Goal: Transaction & Acquisition: Book appointment/travel/reservation

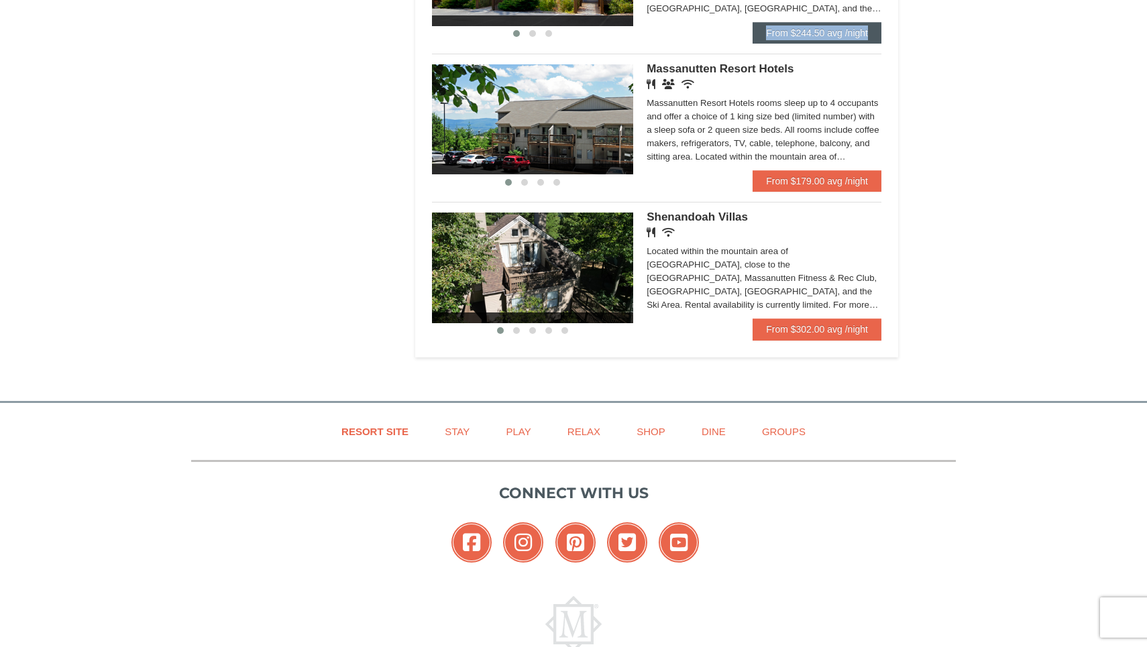
scroll to position [843, 0]
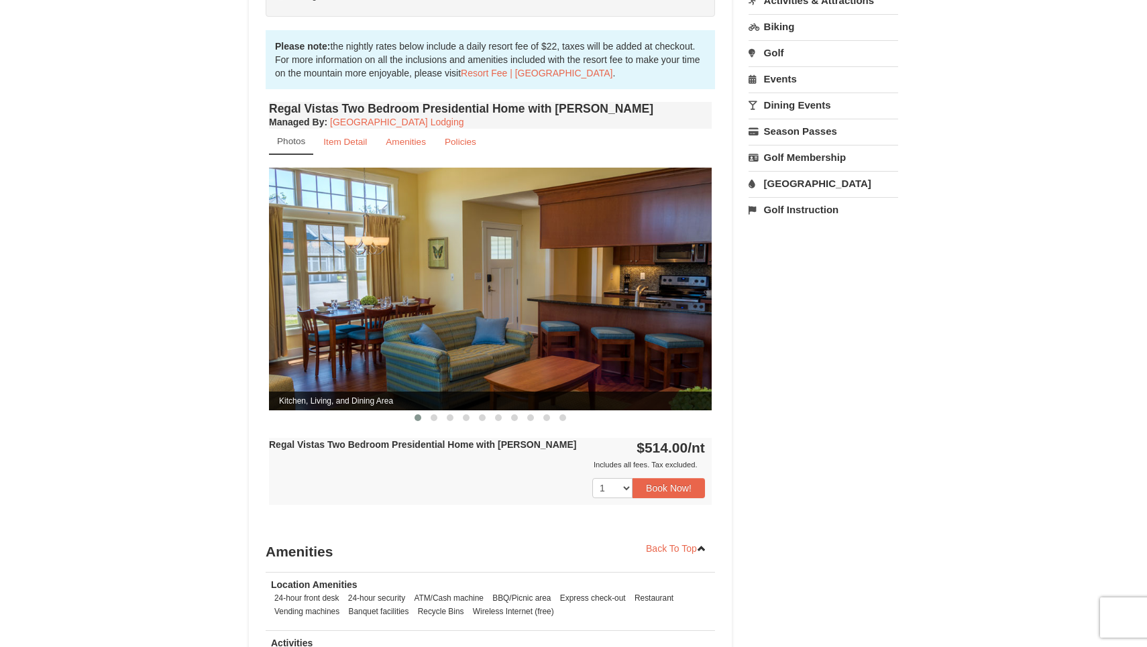
scroll to position [392, 0]
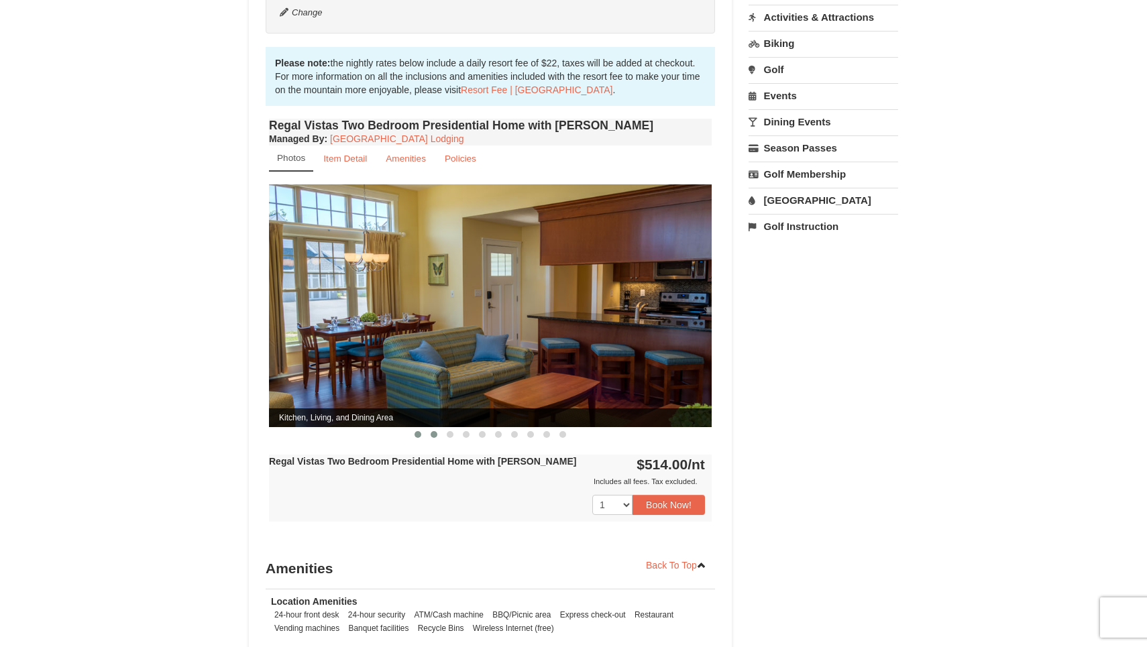
click at [436, 431] on span at bounding box center [434, 434] width 7 height 7
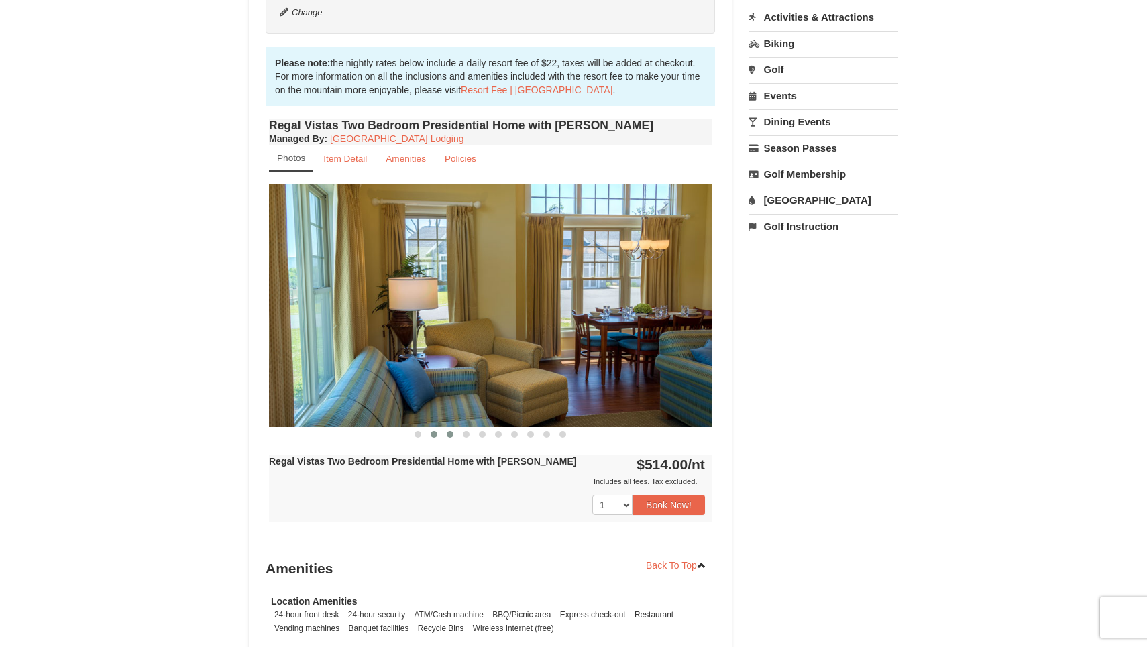
click at [454, 428] on button at bounding box center [450, 434] width 16 height 13
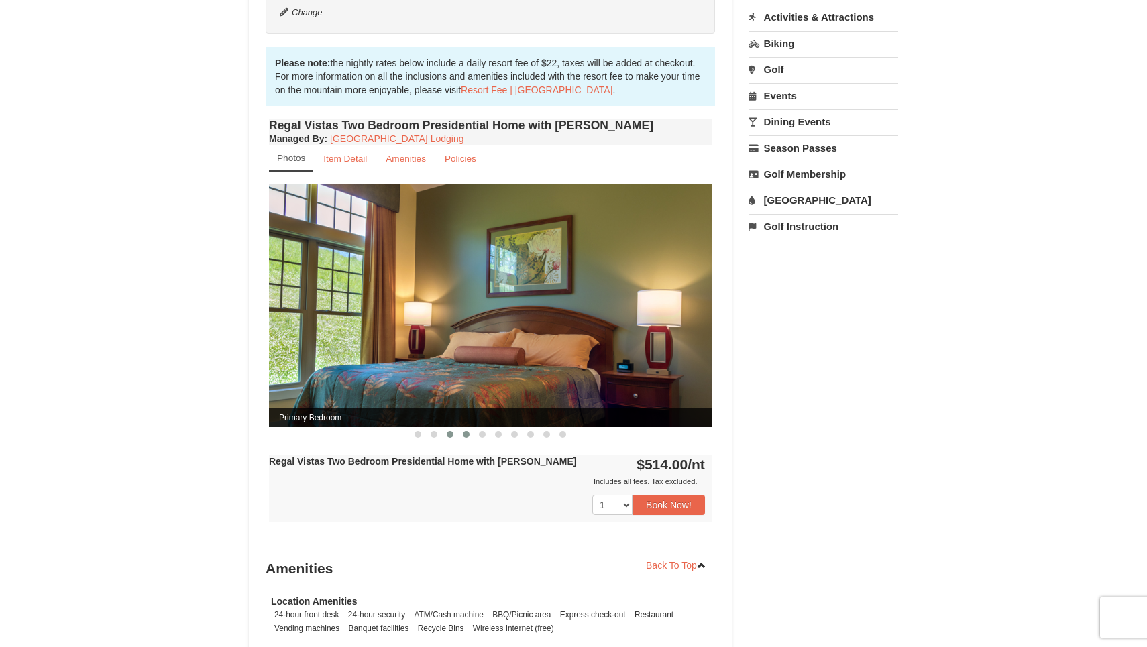
click at [459, 428] on button at bounding box center [466, 434] width 16 height 13
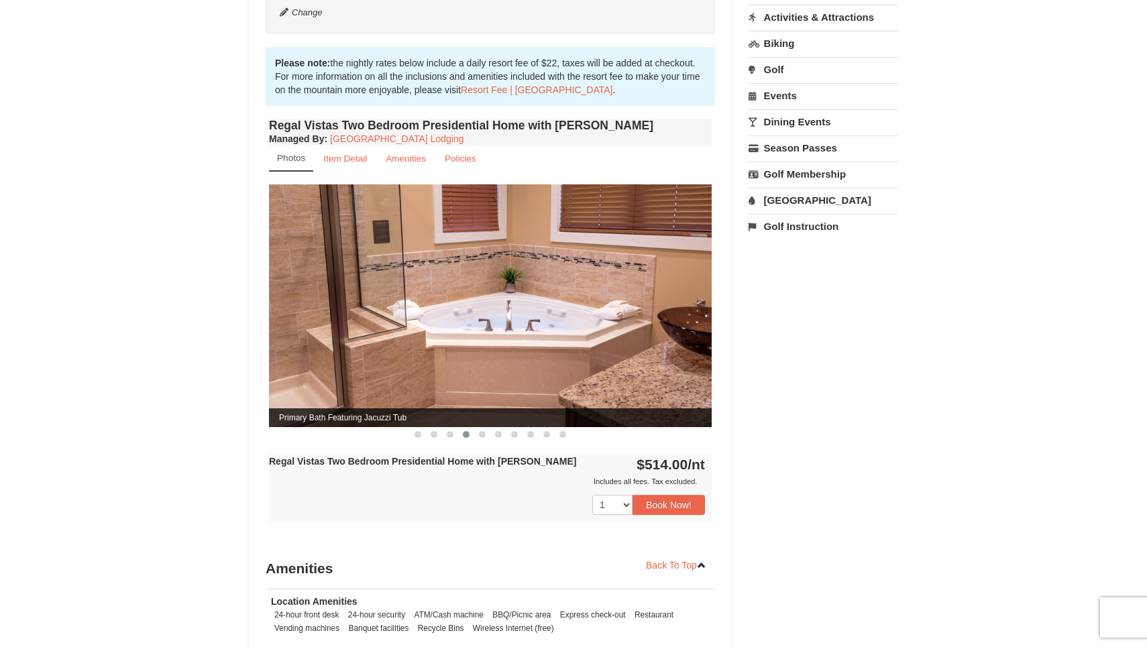
click at [469, 431] on span at bounding box center [466, 434] width 7 height 7
click at [480, 431] on span at bounding box center [482, 434] width 7 height 7
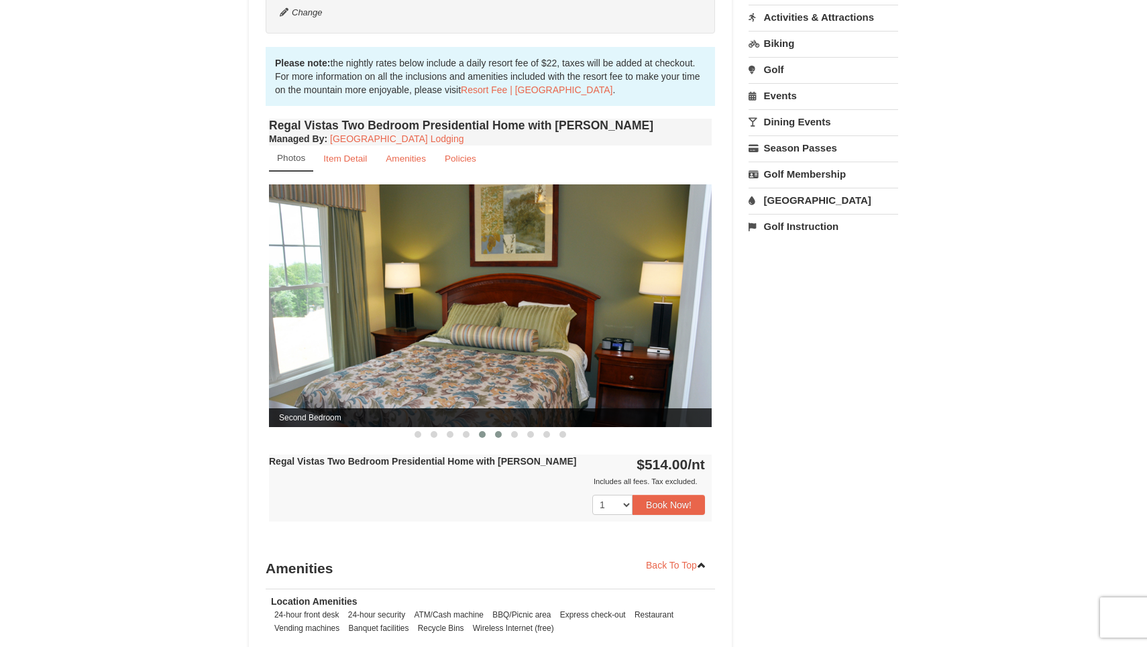
click at [495, 431] on span at bounding box center [498, 434] width 7 height 7
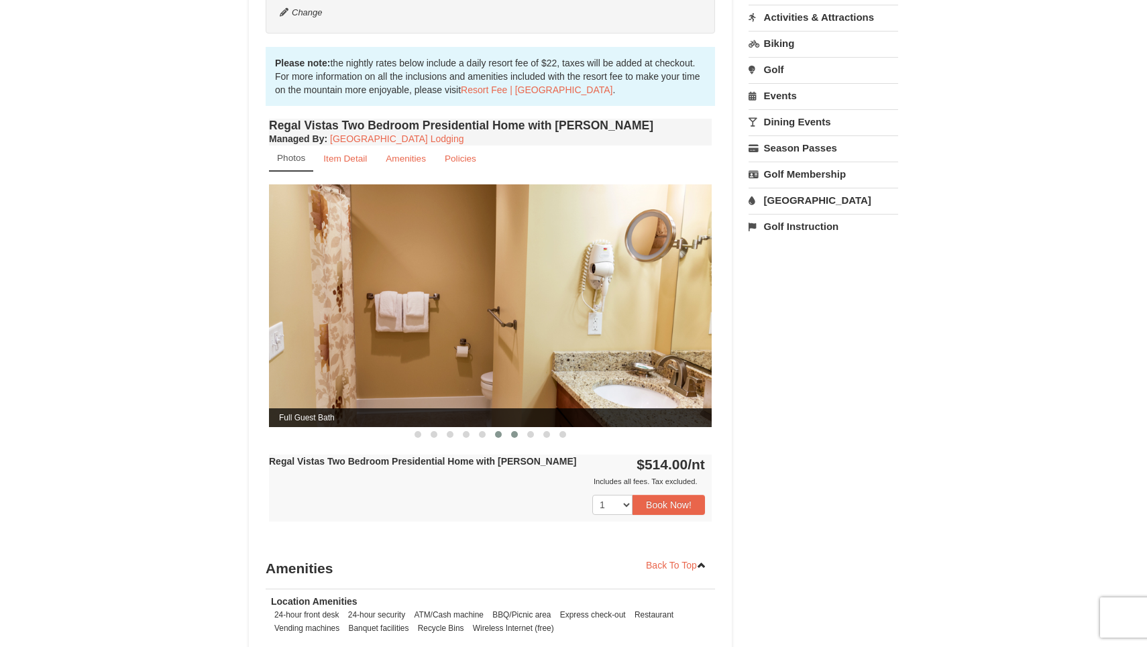
click at [516, 431] on span at bounding box center [514, 434] width 7 height 7
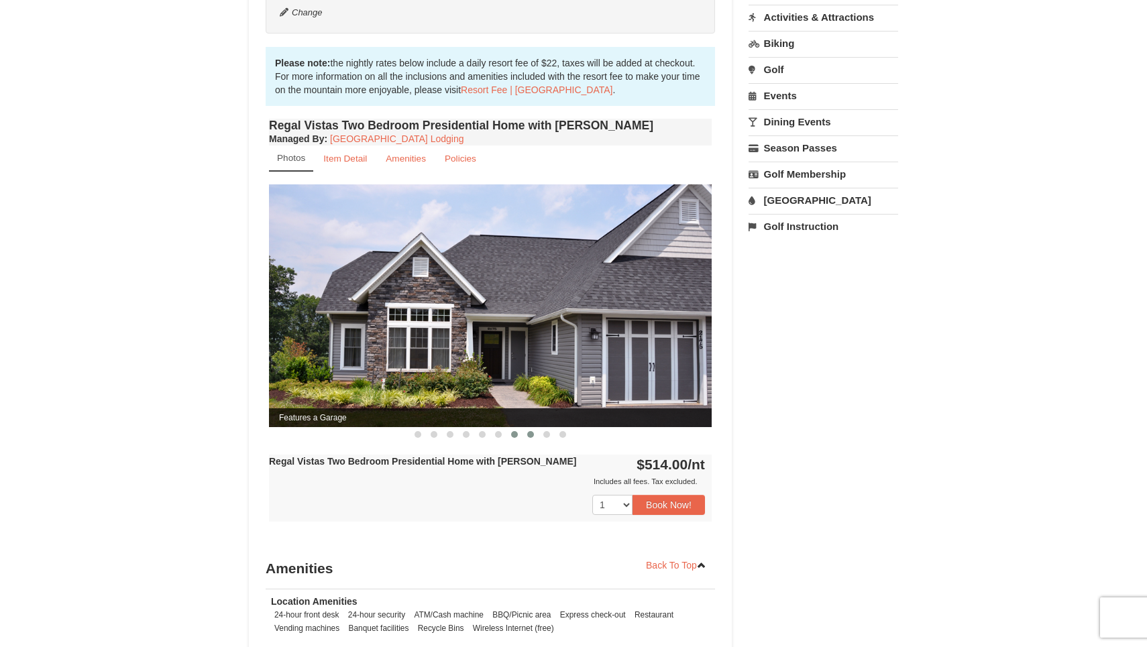
click at [534, 428] on button at bounding box center [531, 434] width 16 height 13
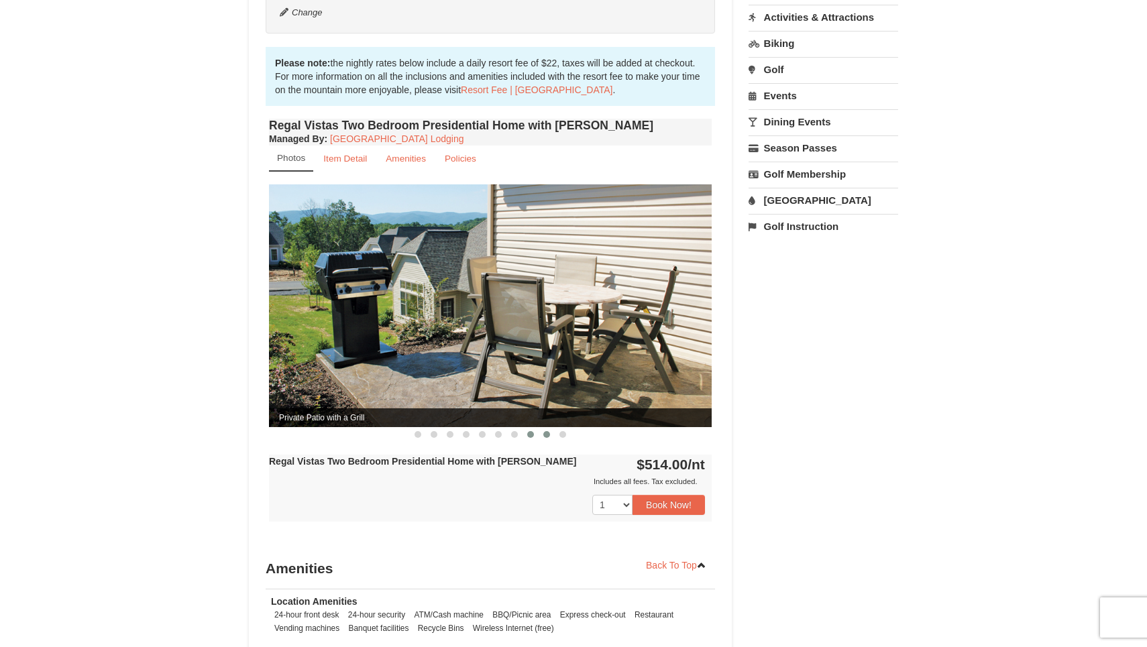
click at [541, 428] on button at bounding box center [547, 434] width 16 height 13
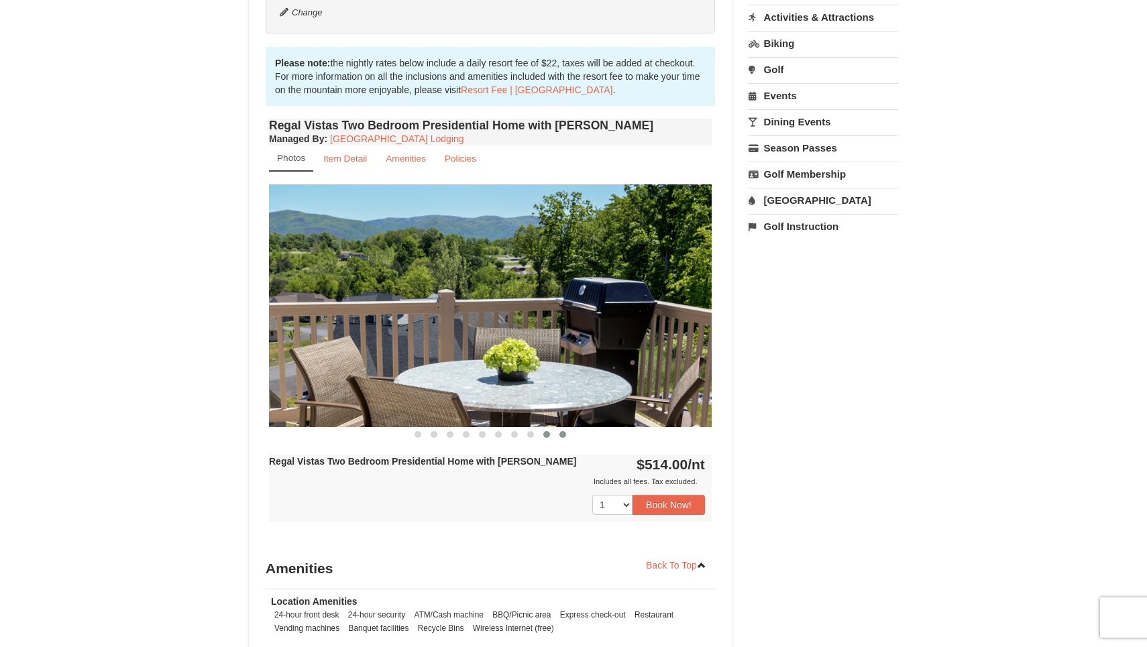
click at [556, 428] on button at bounding box center [563, 434] width 16 height 13
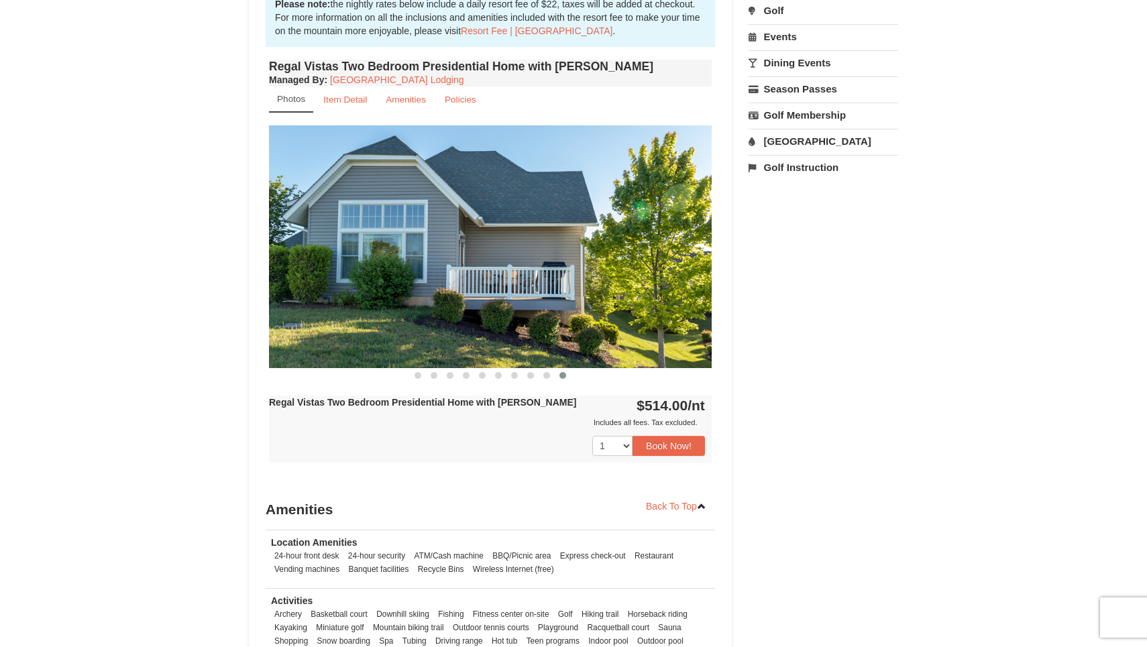
scroll to position [452, 0]
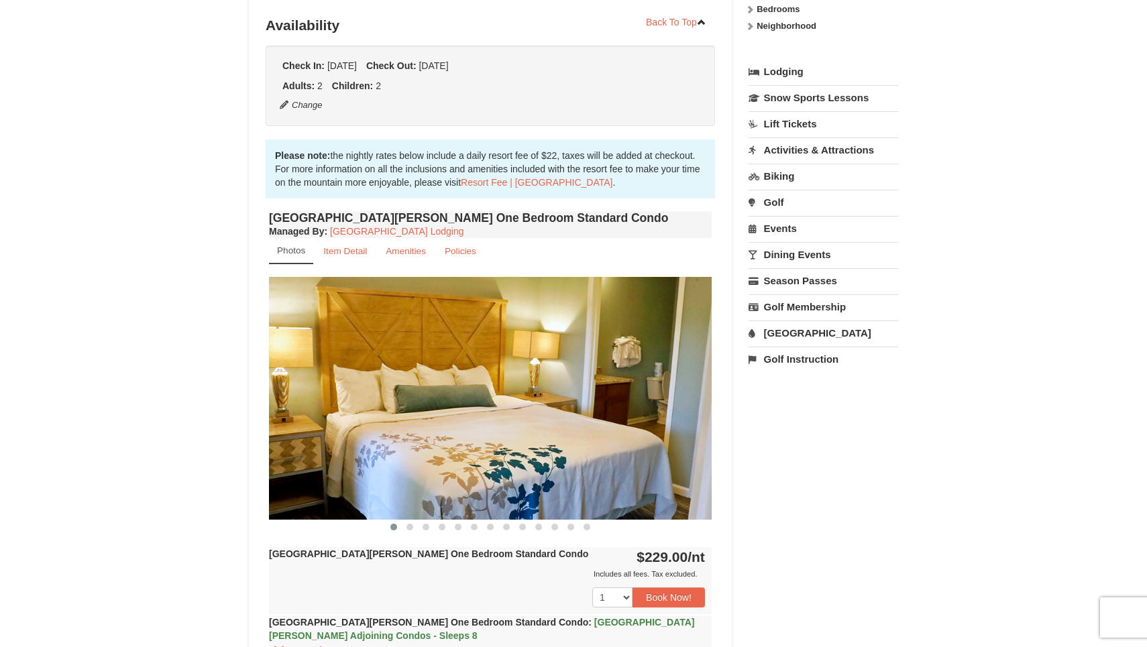
scroll to position [259, 0]
click at [412, 529] on span at bounding box center [410, 527] width 7 height 7
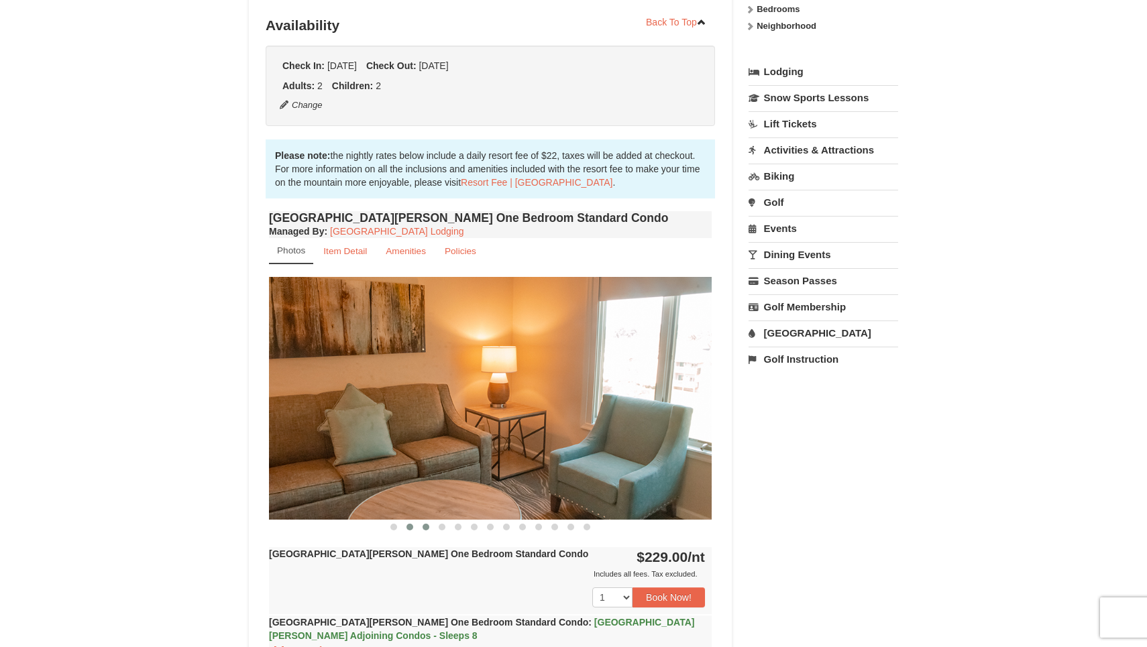
click at [428, 529] on span at bounding box center [426, 527] width 7 height 7
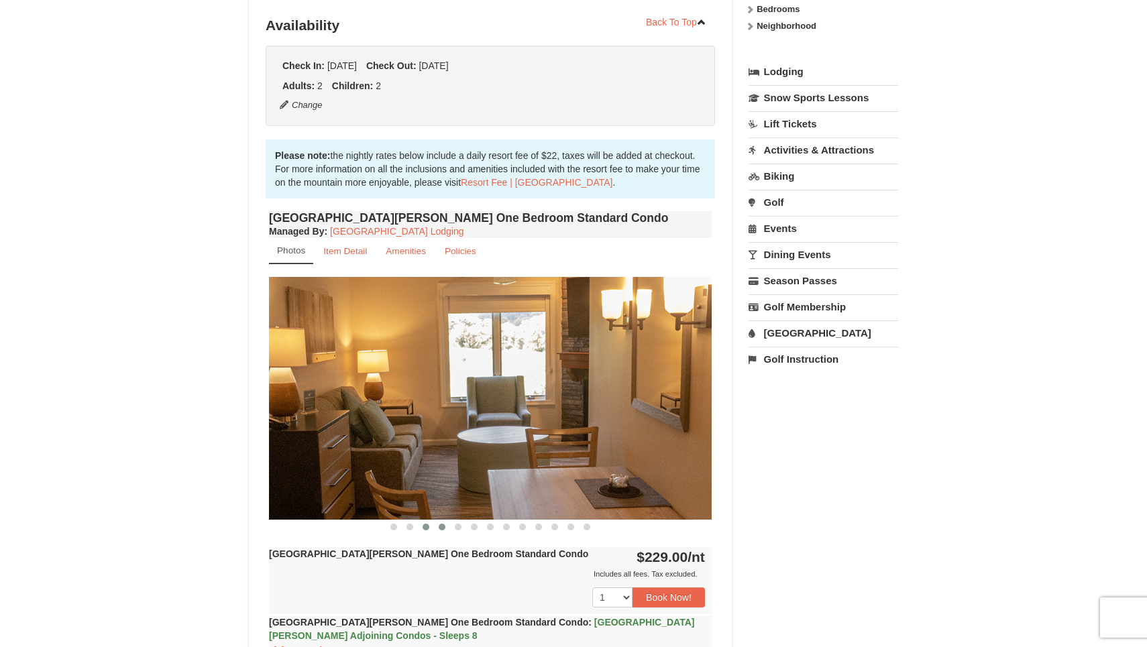
click at [443, 531] on button at bounding box center [442, 527] width 16 height 13
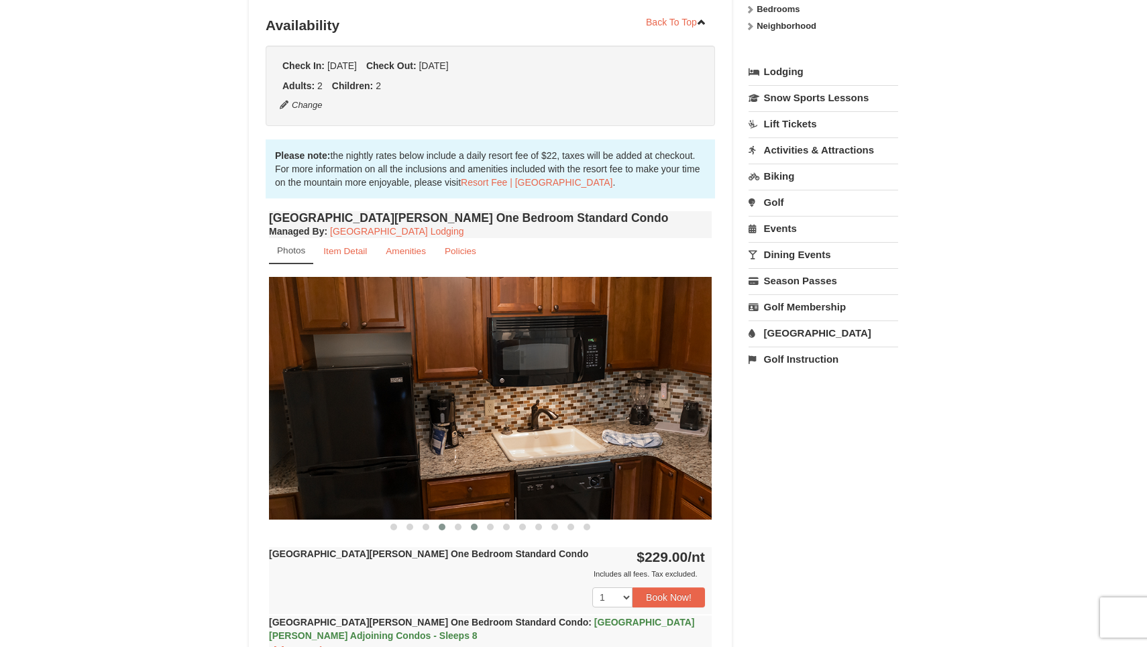
click at [470, 529] on button at bounding box center [474, 527] width 16 height 13
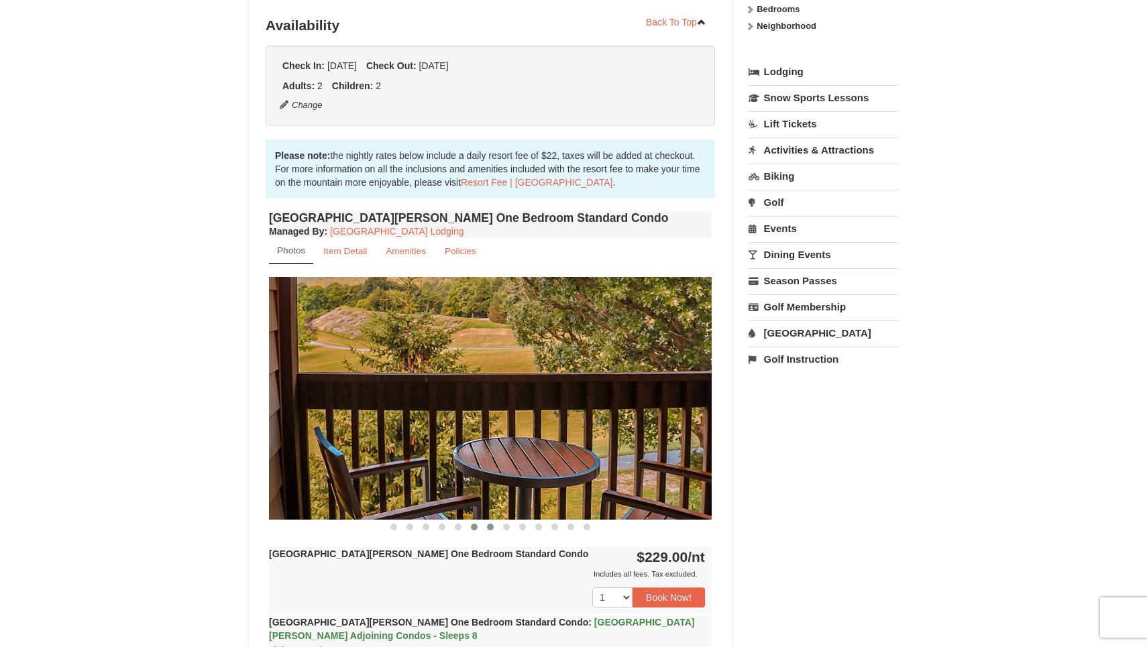
click at [496, 531] on button at bounding box center [490, 527] width 16 height 13
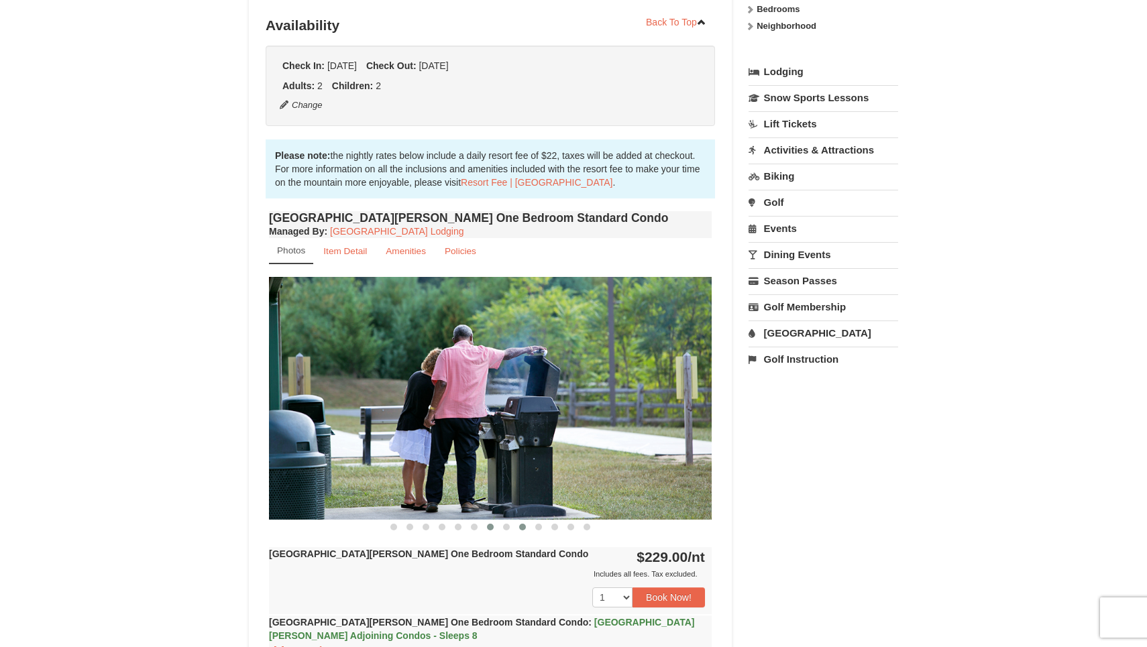
click at [525, 529] on span at bounding box center [522, 527] width 7 height 7
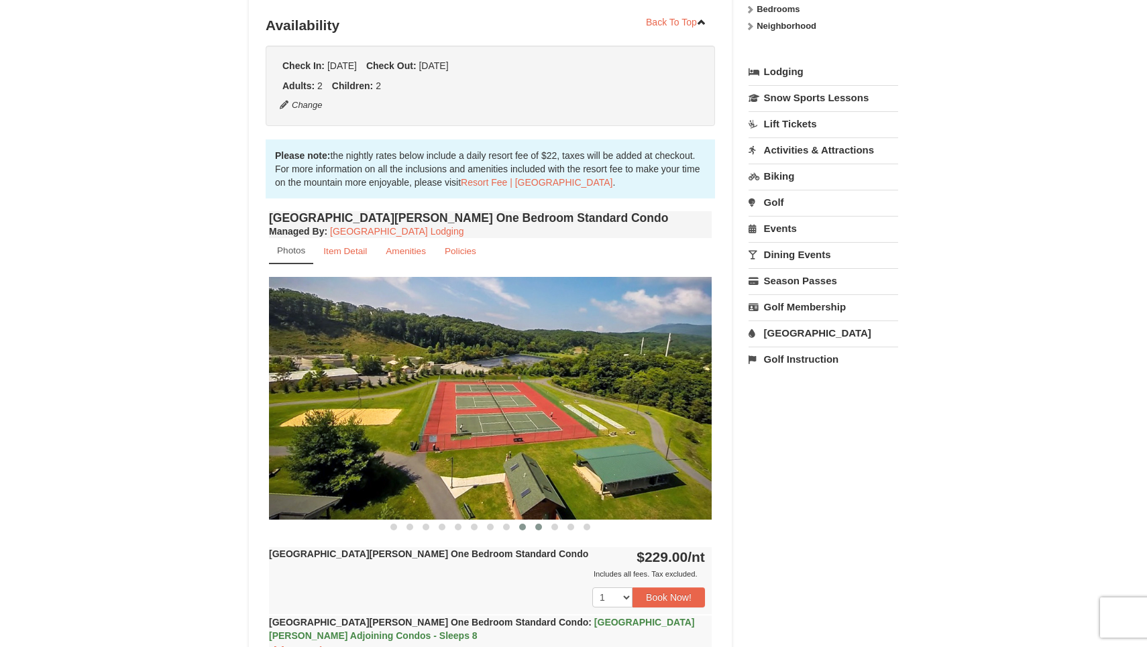
click at [538, 529] on span at bounding box center [538, 527] width 7 height 7
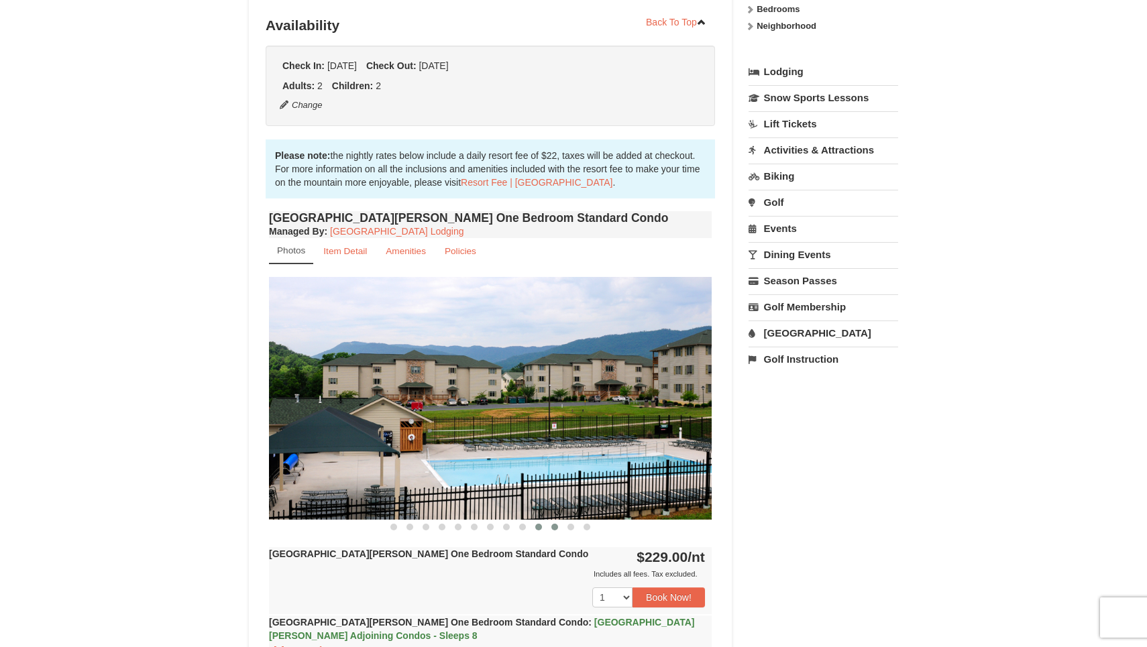
click at [551, 529] on button at bounding box center [555, 527] width 16 height 13
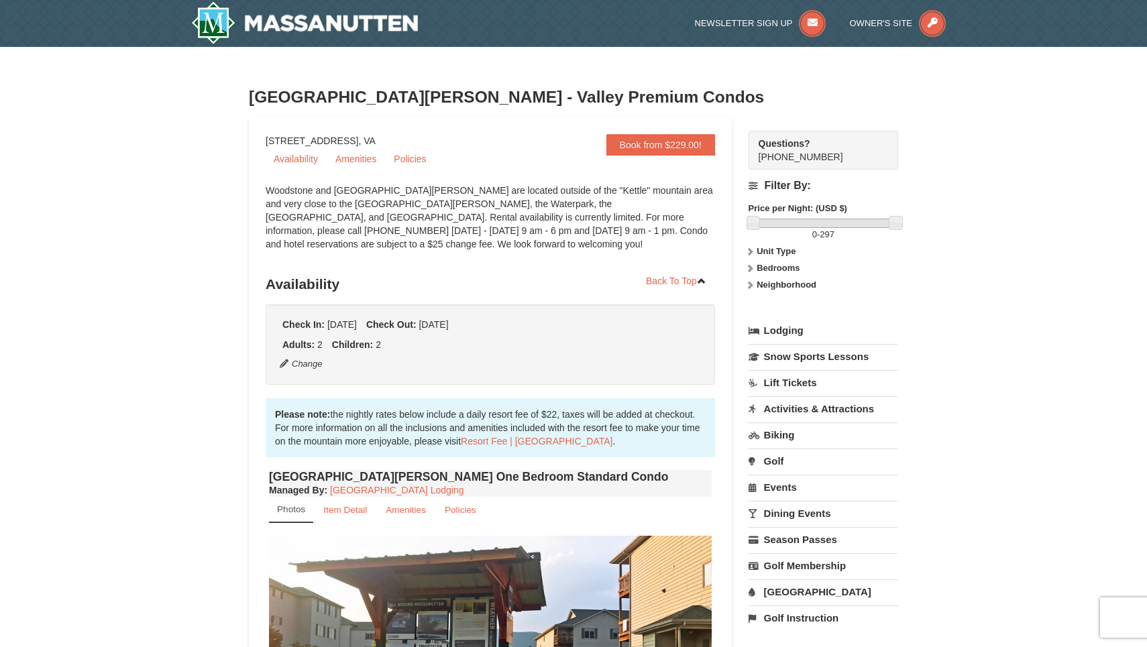
scroll to position [0, 0]
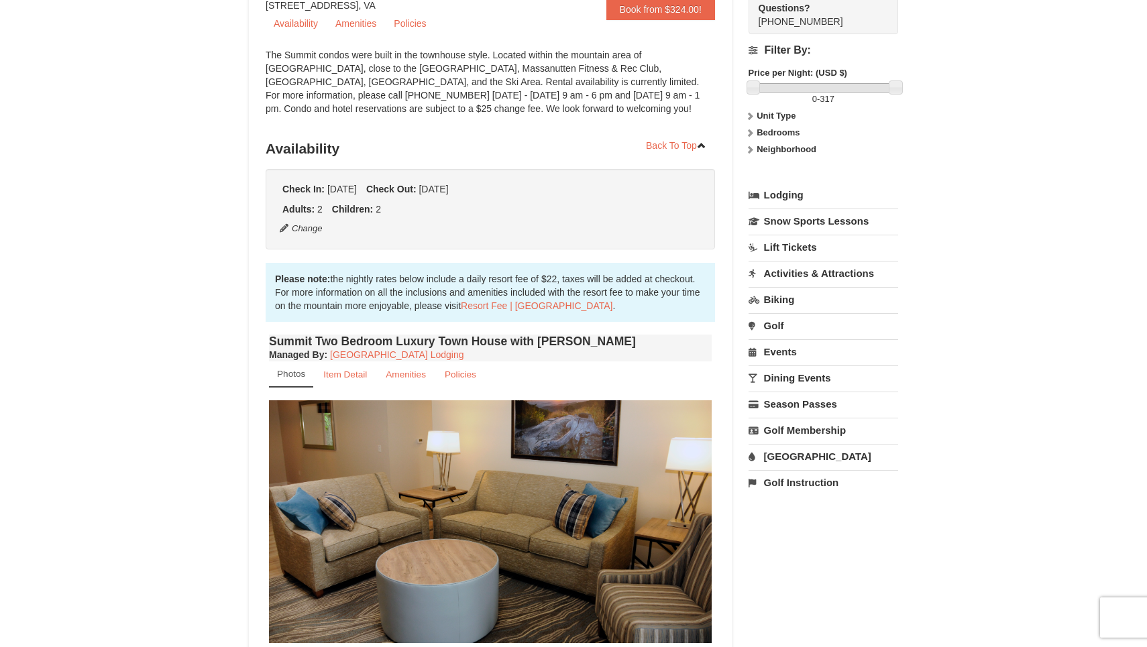
scroll to position [256, 0]
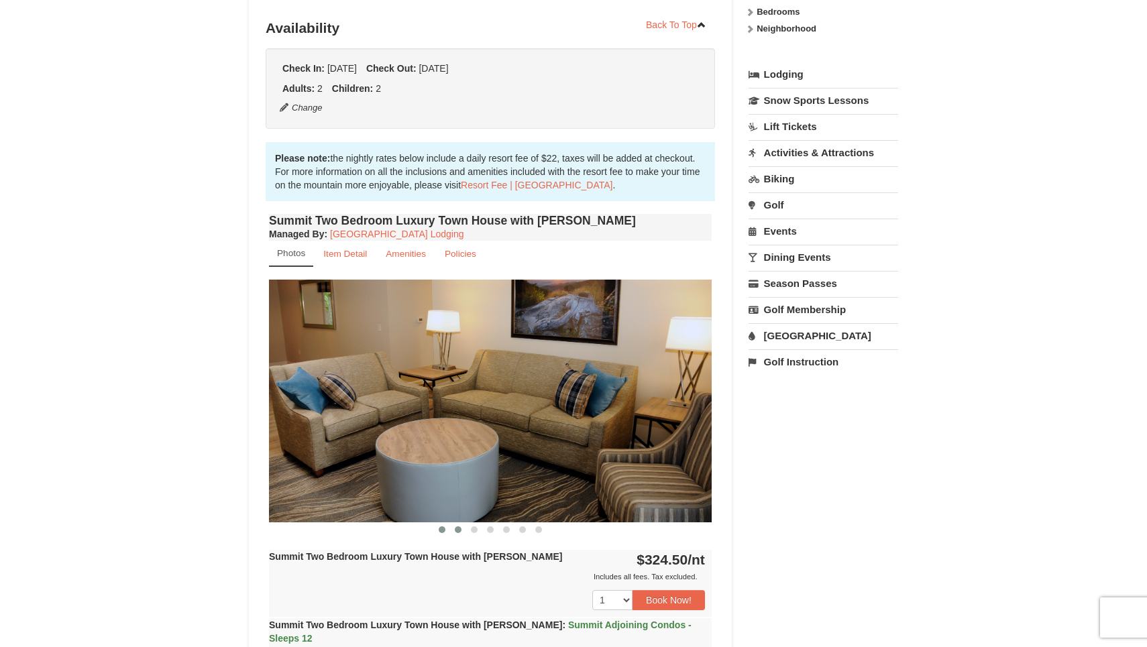
click at [458, 530] on span at bounding box center [458, 530] width 7 height 7
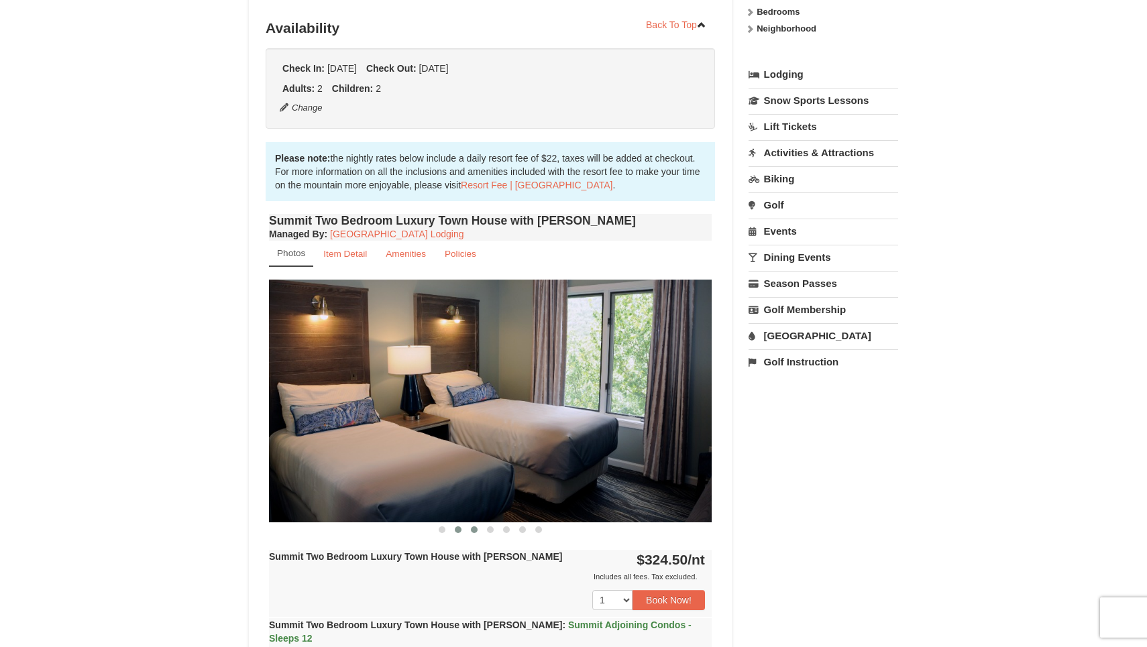
click at [474, 530] on span at bounding box center [474, 530] width 7 height 7
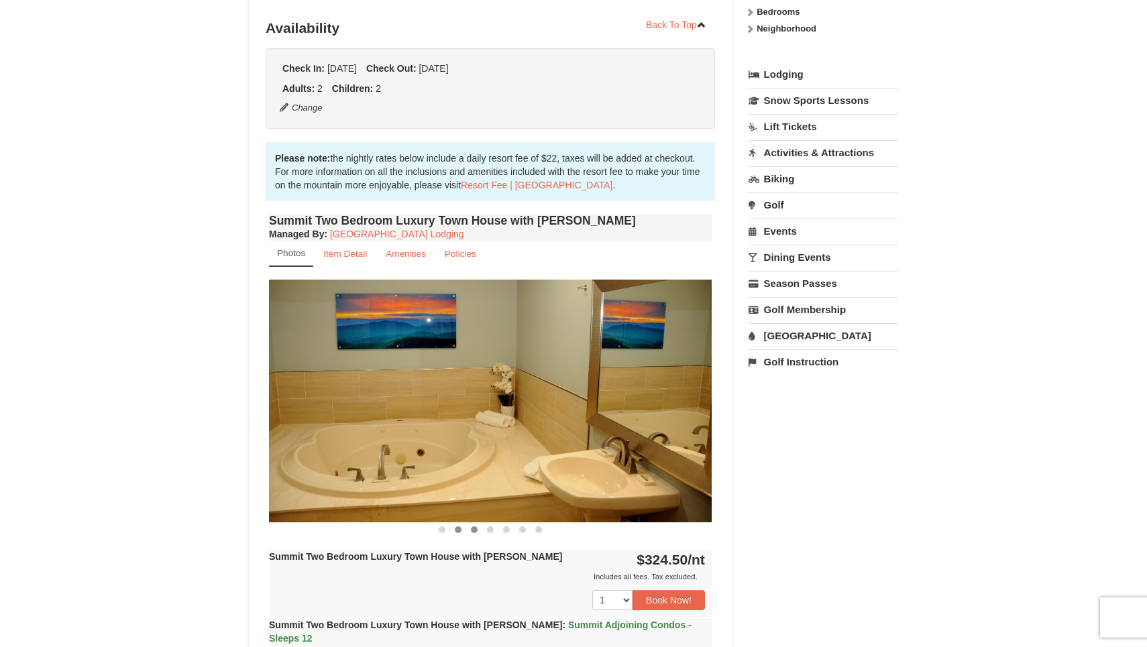
click at [460, 530] on span at bounding box center [458, 530] width 7 height 7
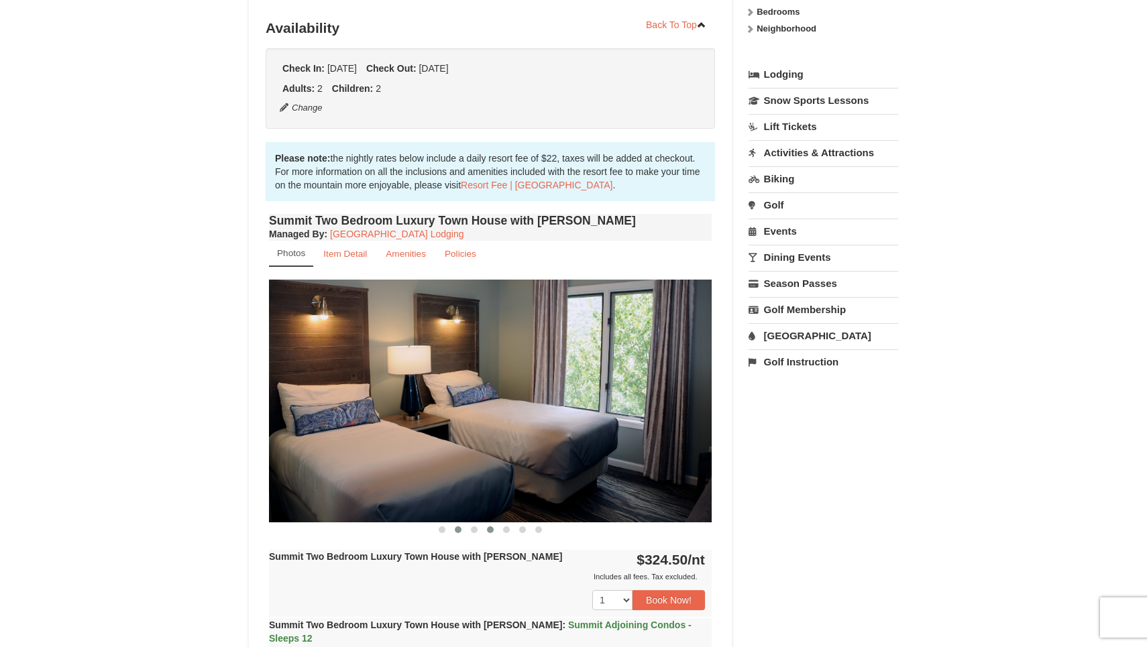
click at [497, 531] on button at bounding box center [490, 529] width 16 height 13
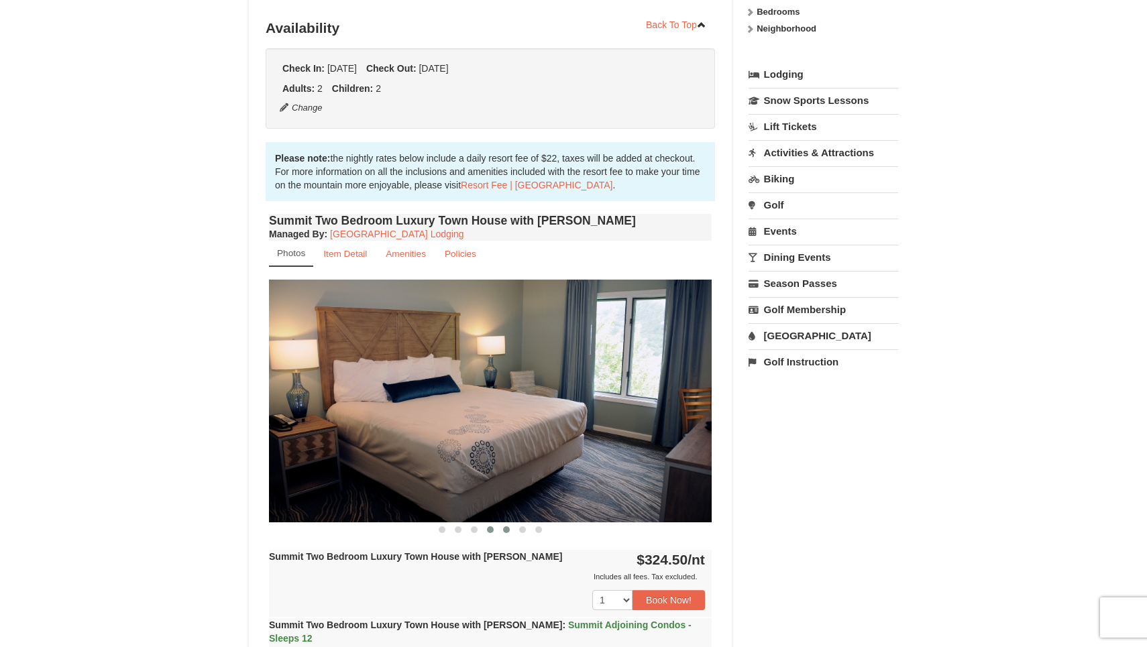
click at [507, 530] on span at bounding box center [506, 530] width 7 height 7
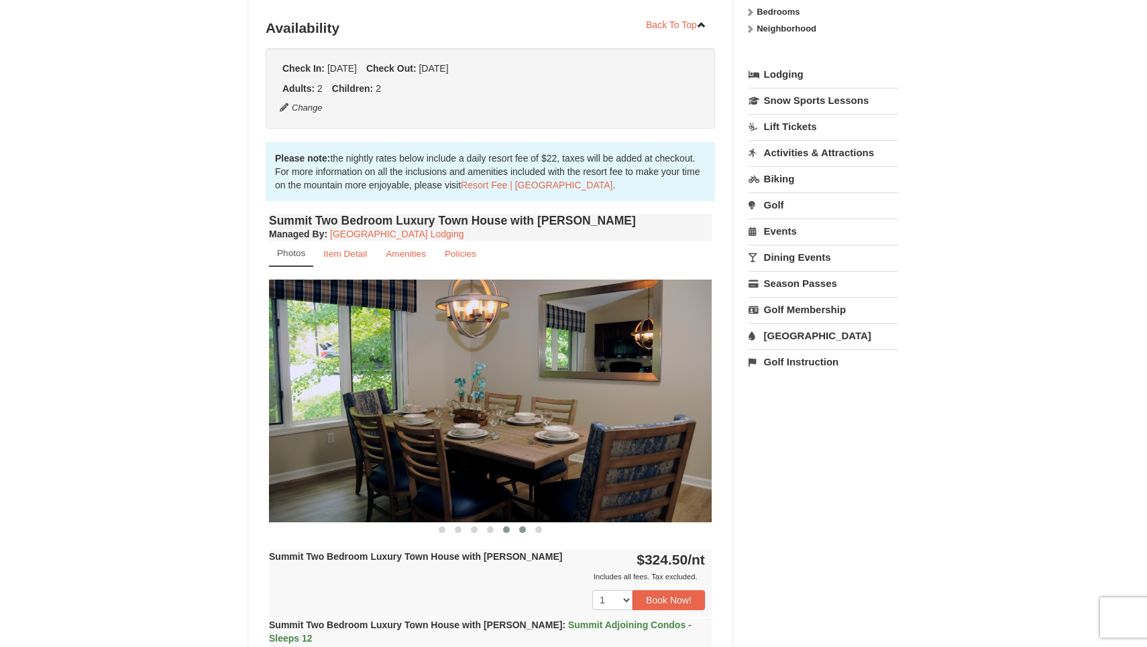
click at [520, 532] on span at bounding box center [522, 530] width 7 height 7
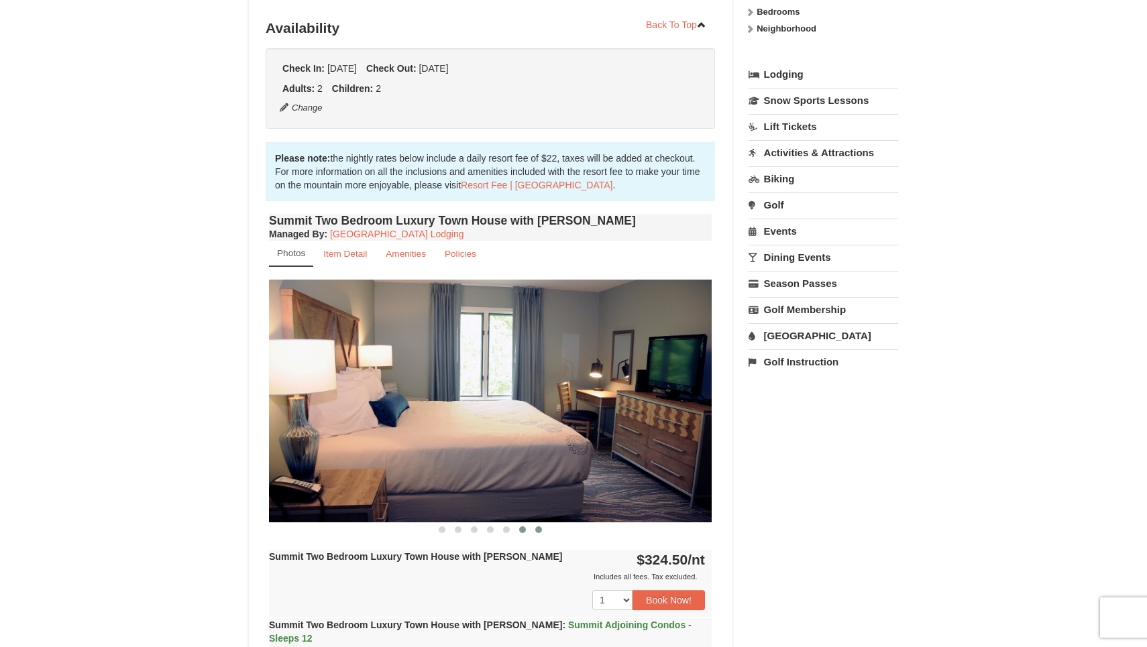
click at [536, 529] on span at bounding box center [538, 530] width 7 height 7
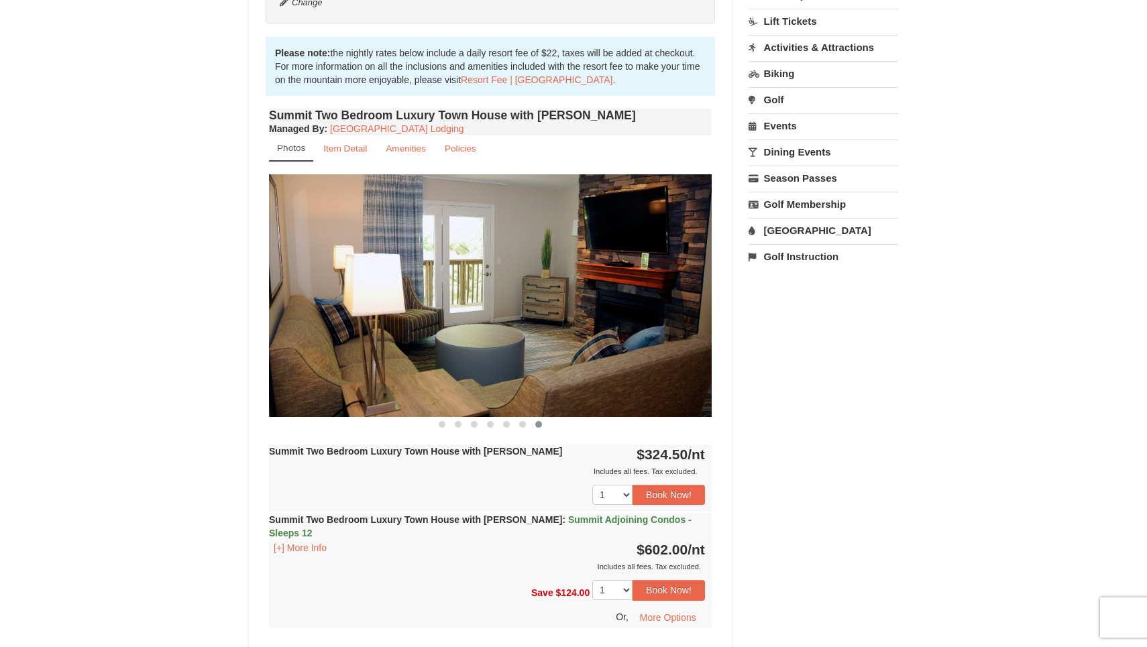
scroll to position [380, 0]
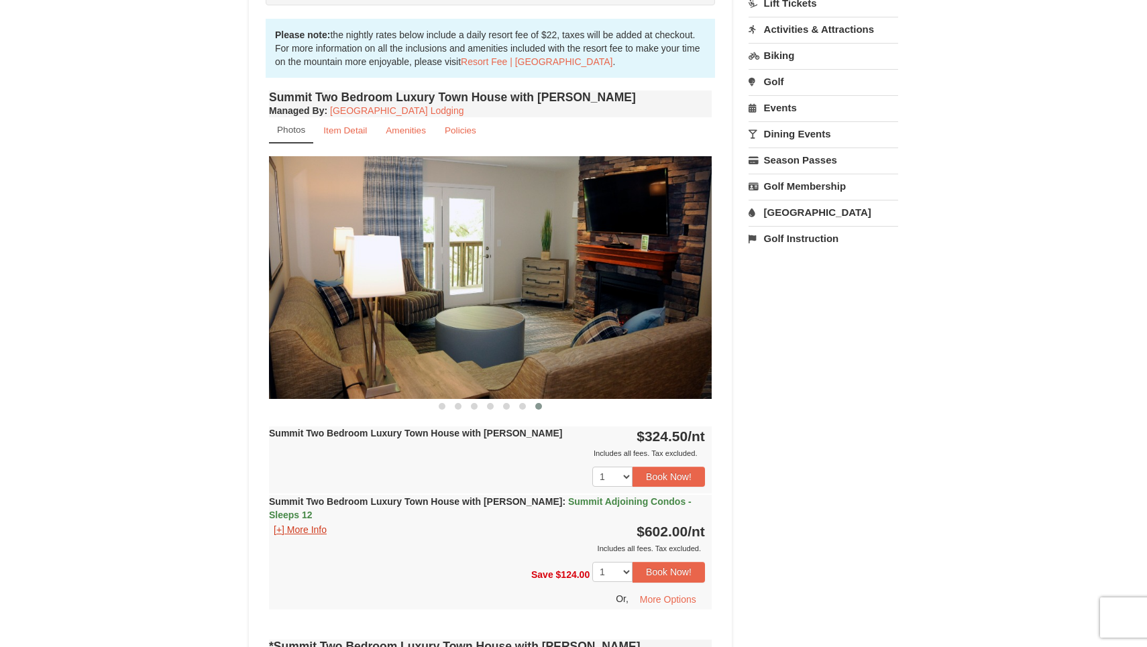
click at [321, 523] on button "[+] More Info" at bounding box center [300, 530] width 62 height 15
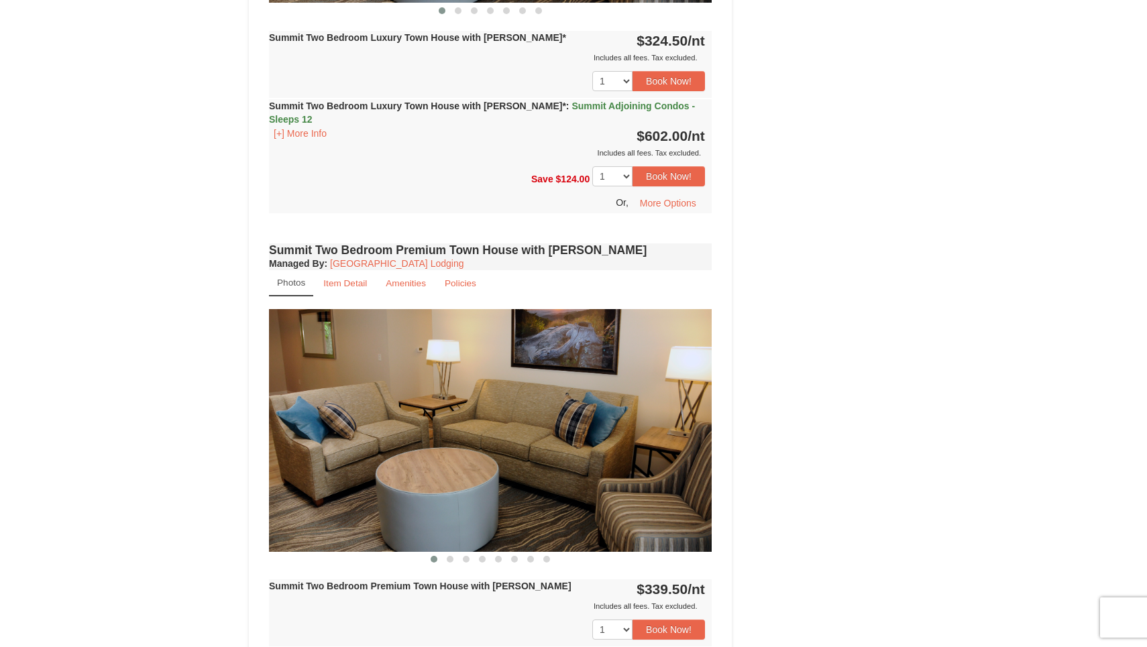
scroll to position [2150, 0]
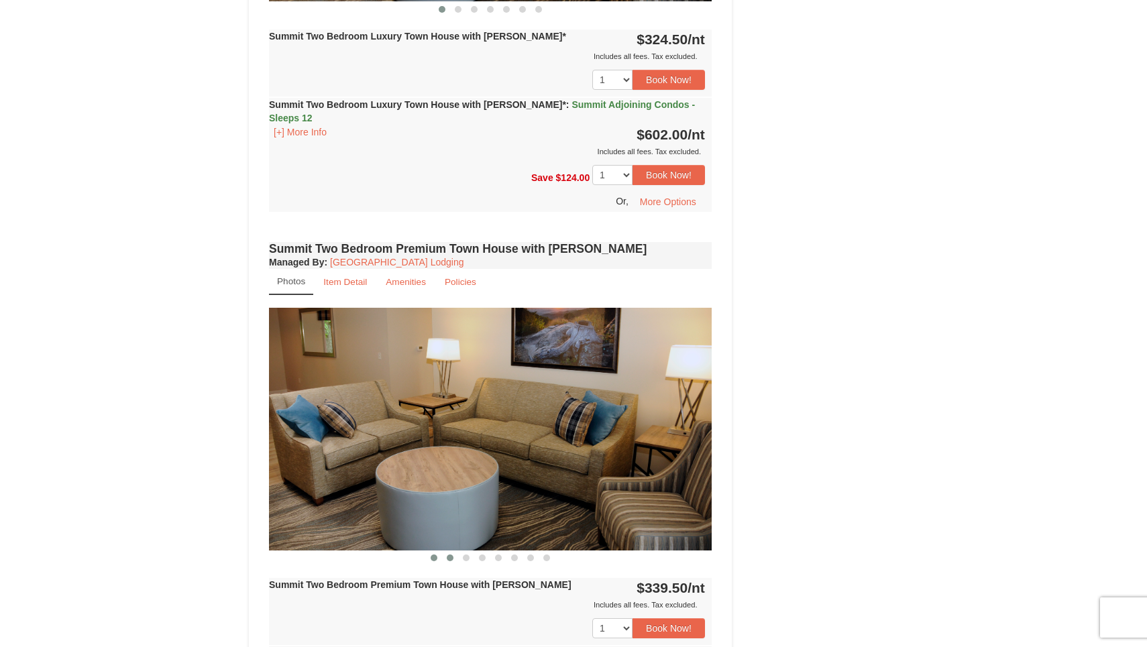
click at [453, 552] on button at bounding box center [450, 558] width 16 height 13
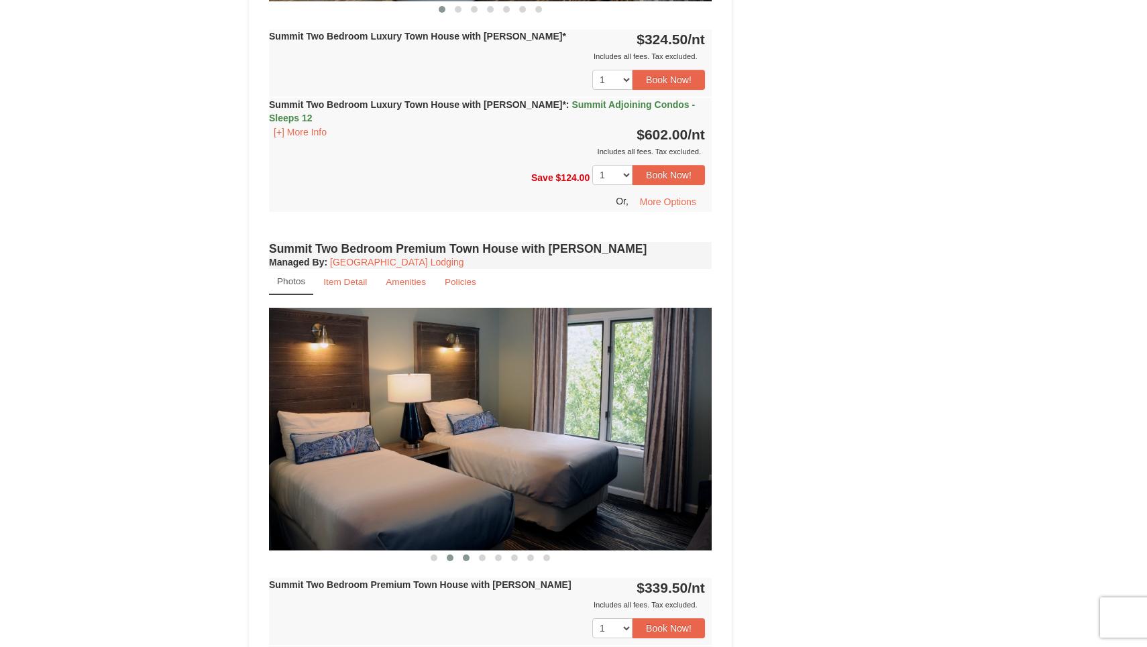
click at [468, 555] on span at bounding box center [466, 558] width 7 height 7
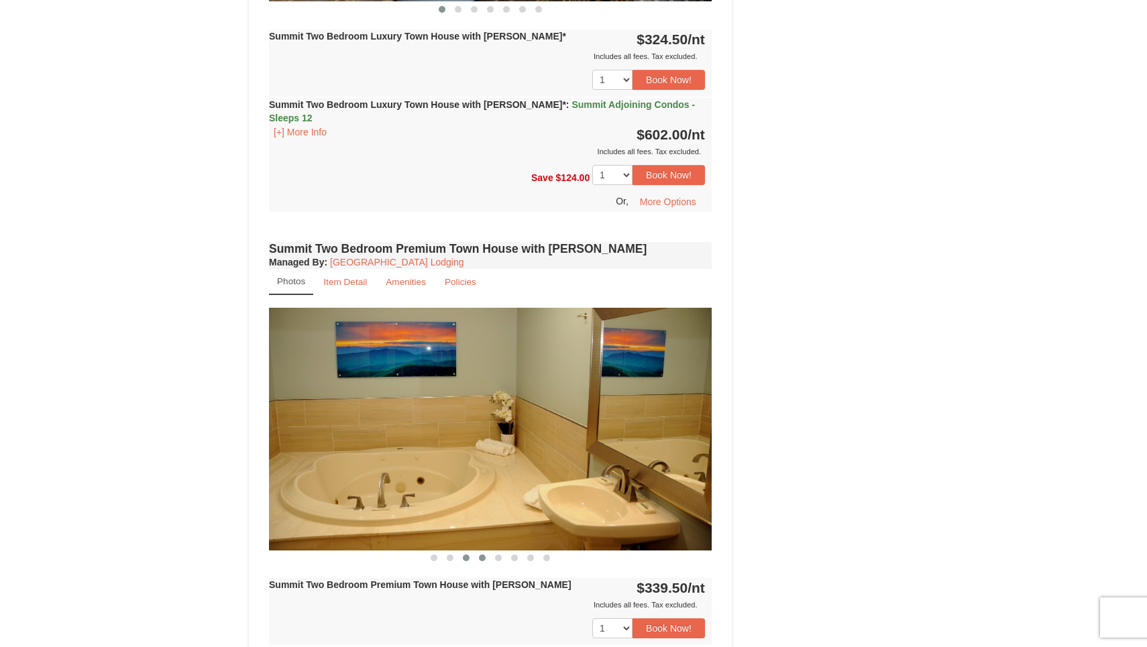
click at [480, 555] on span at bounding box center [482, 558] width 7 height 7
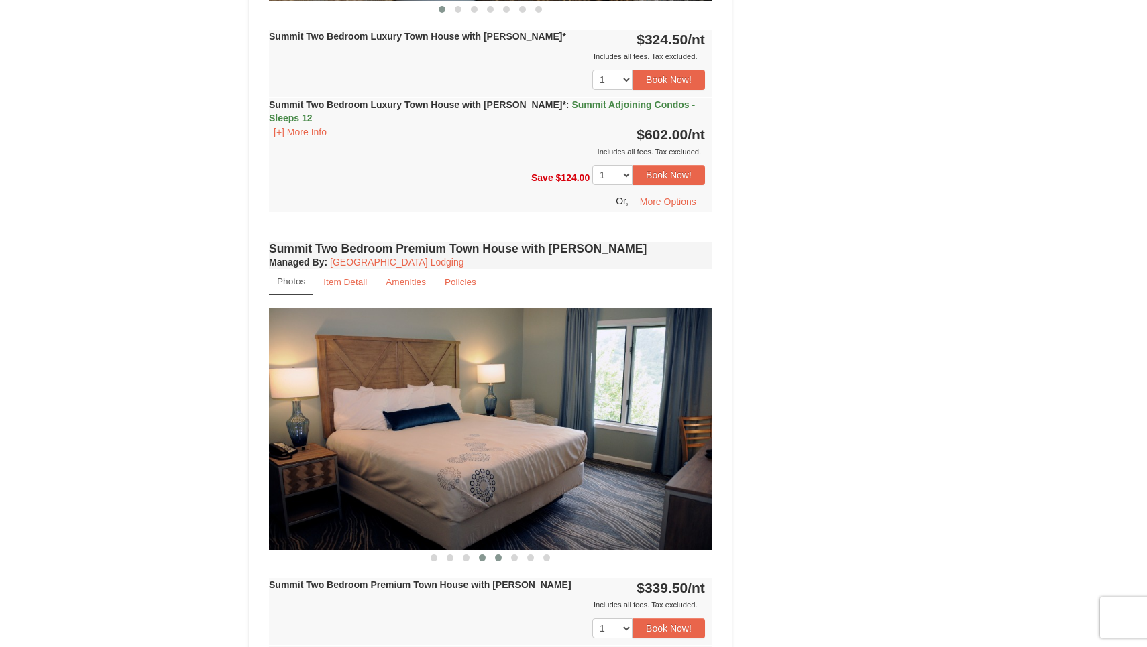
click at [500, 555] on span at bounding box center [498, 558] width 7 height 7
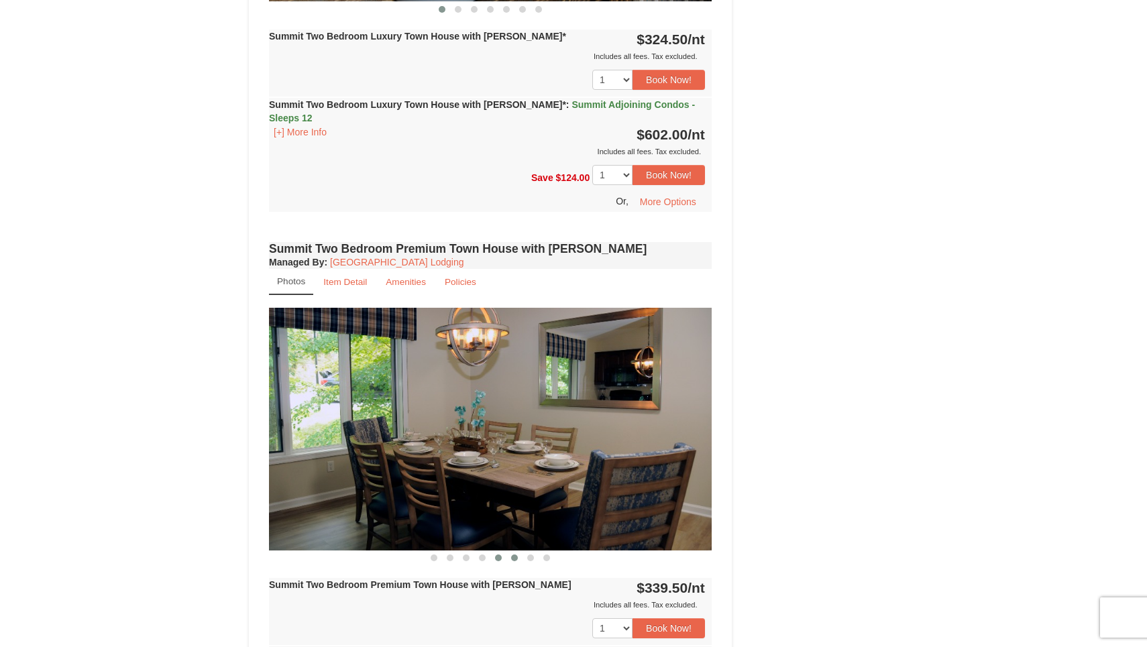
click at [515, 555] on span at bounding box center [514, 558] width 7 height 7
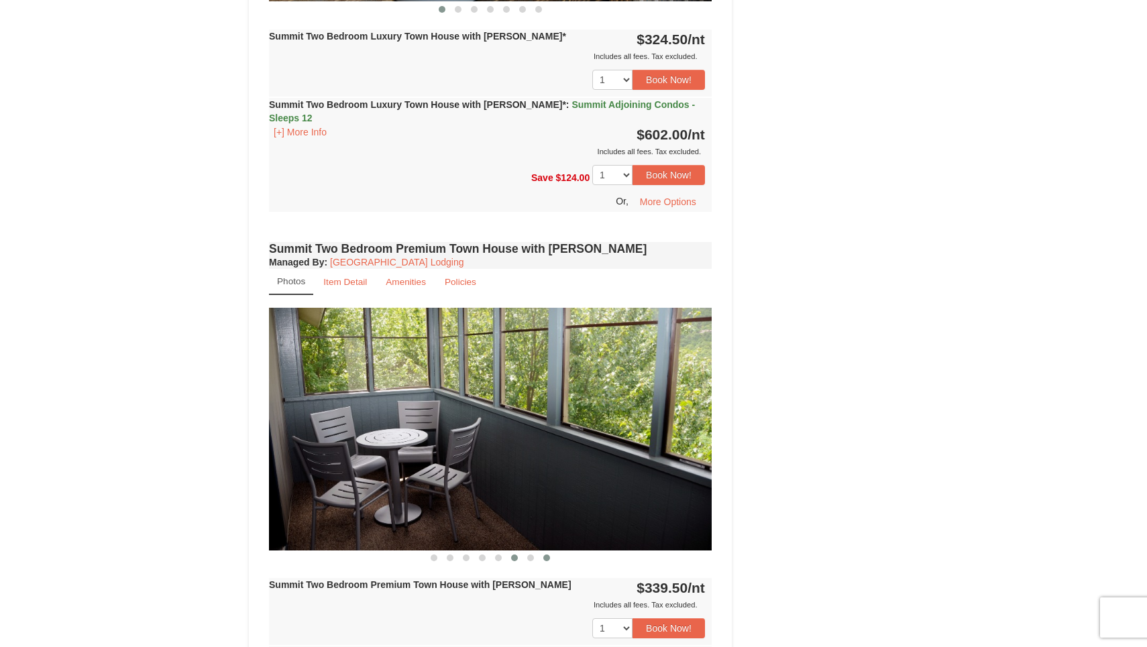
click at [540, 552] on button at bounding box center [547, 558] width 16 height 13
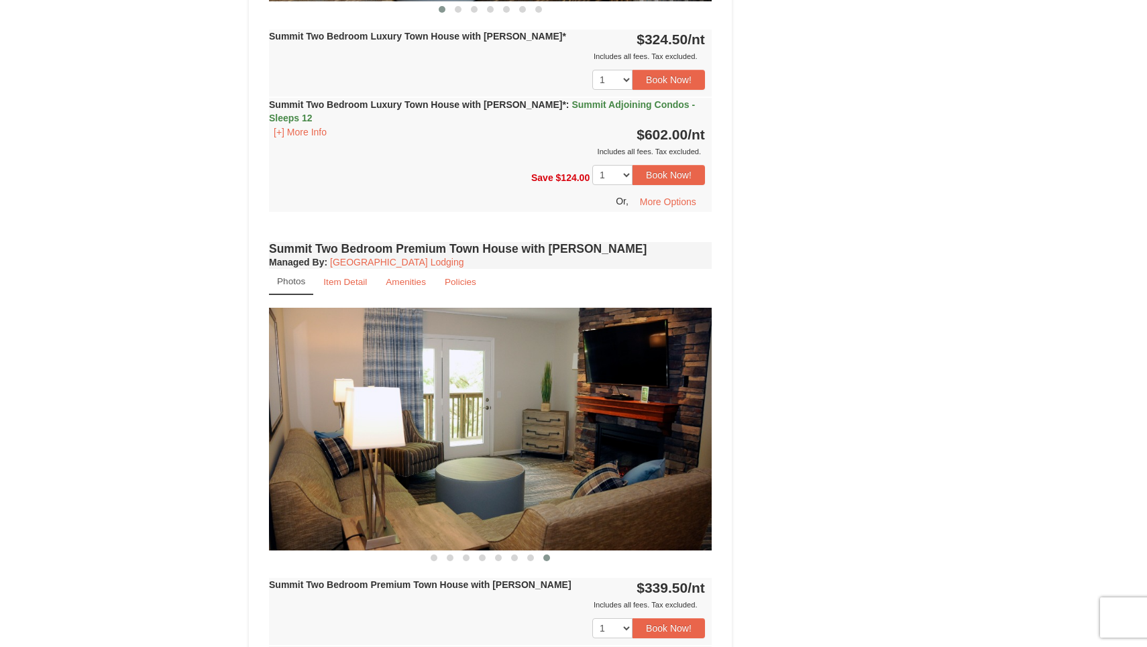
click at [554, 552] on button at bounding box center [547, 558] width 16 height 13
click at [562, 551] on div at bounding box center [490, 558] width 443 height 14
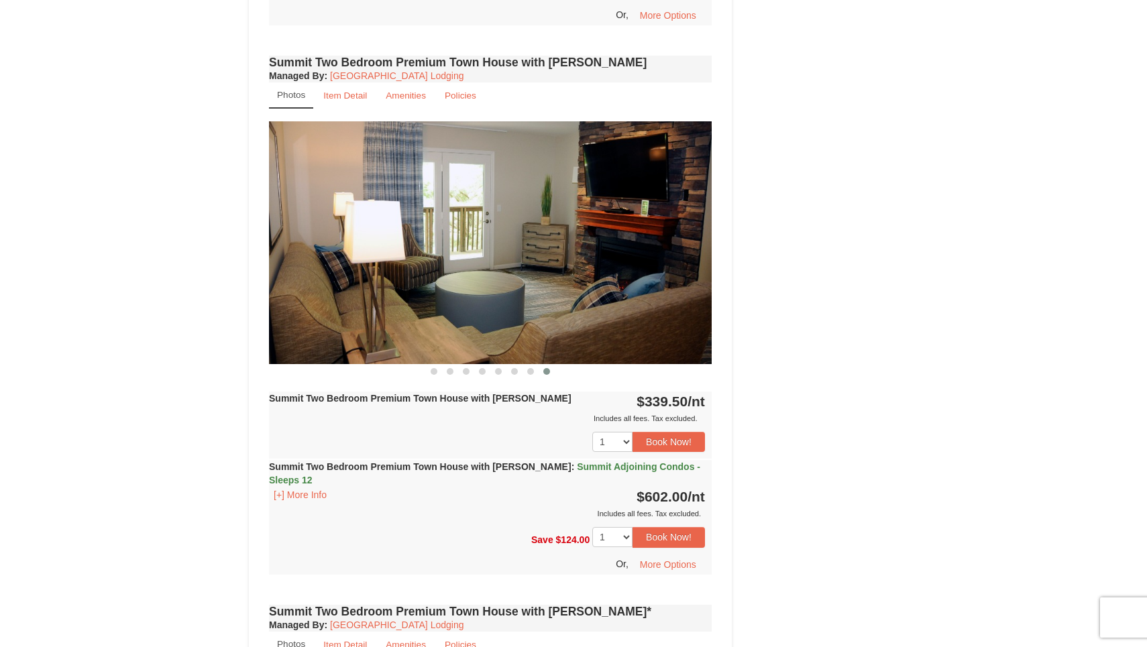
scroll to position [2340, 0]
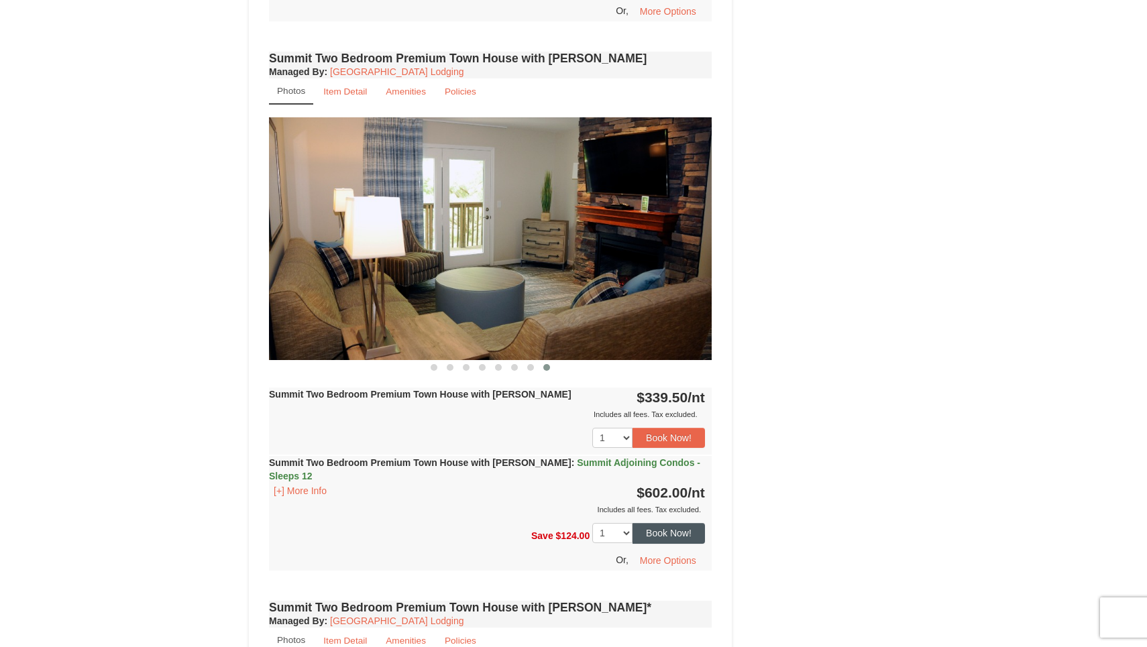
click at [676, 523] on button "Book Now!" at bounding box center [669, 533] width 72 height 20
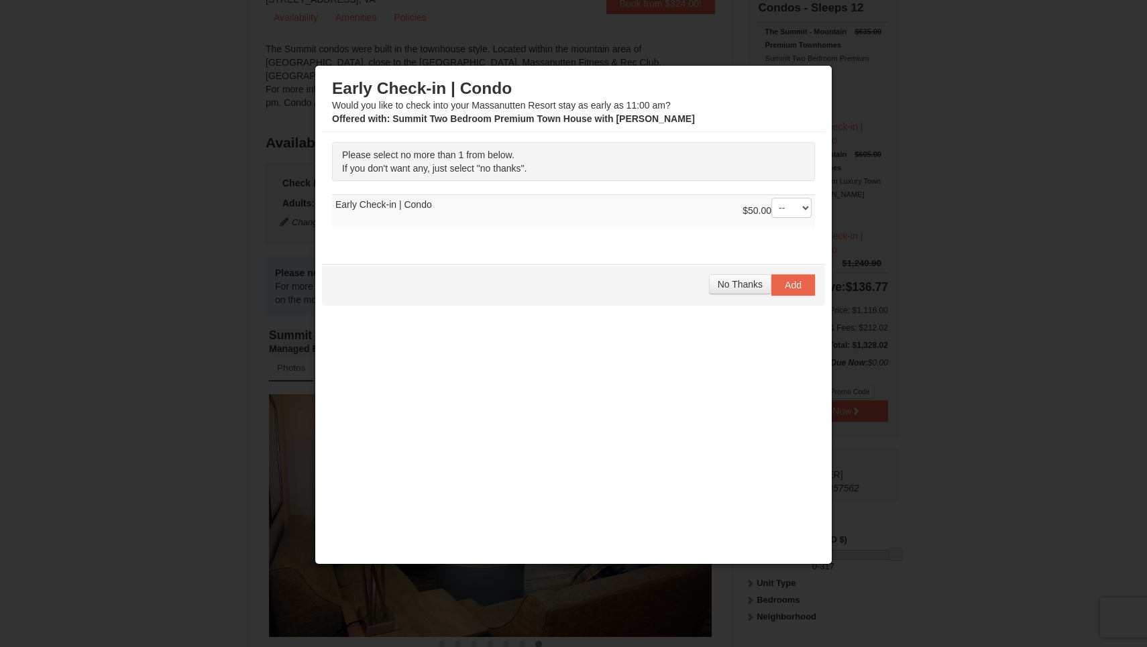
scroll to position [156, 0]
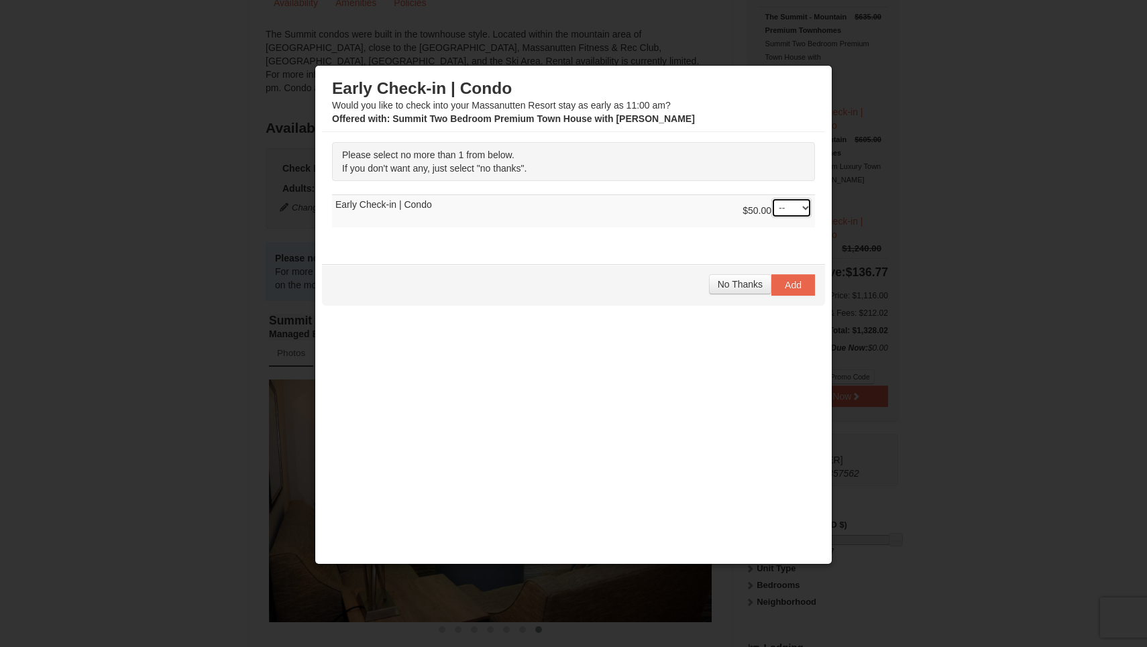
select select "1"
click at [788, 285] on span "Add" at bounding box center [793, 285] width 17 height 11
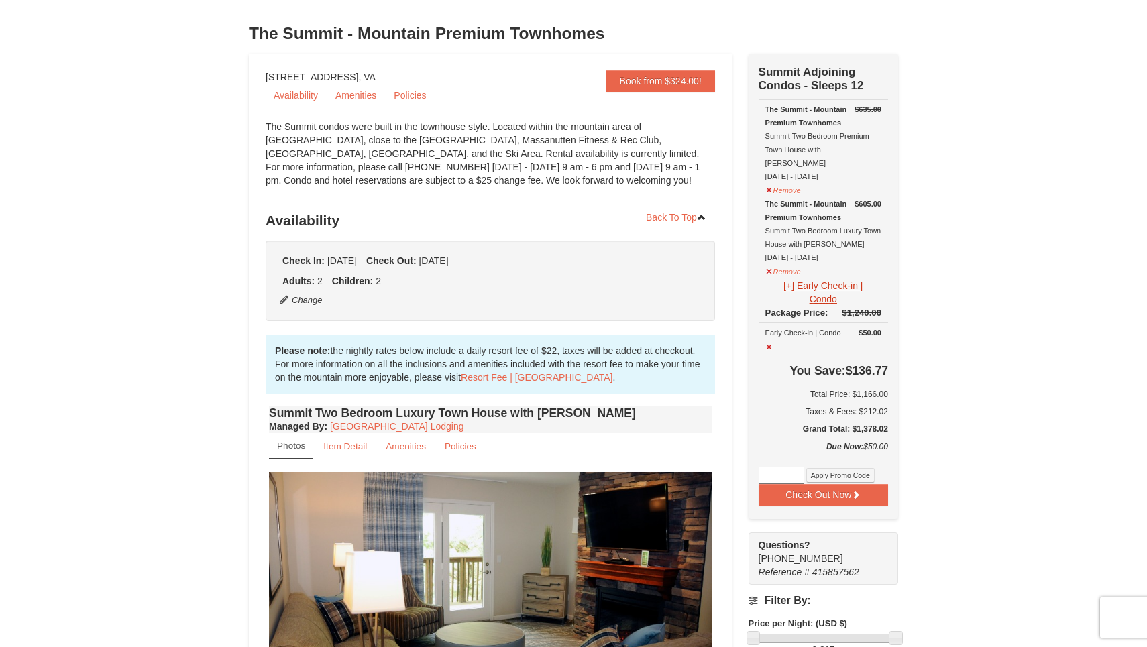
scroll to position [66, 0]
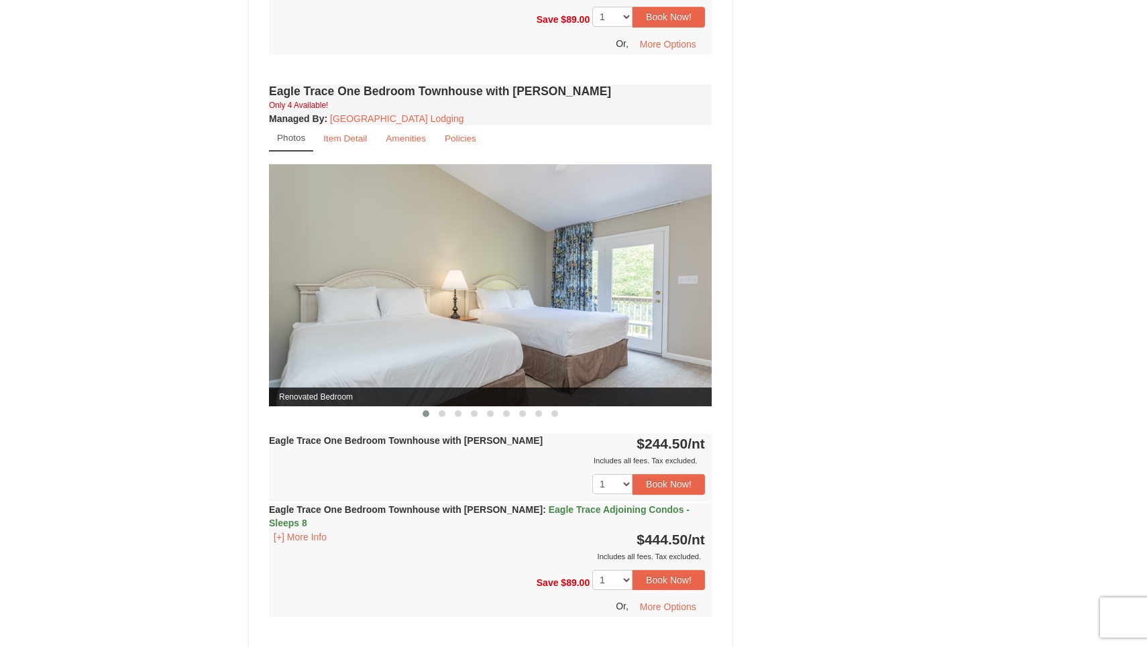
scroll to position [961, 0]
click at [441, 415] on span at bounding box center [442, 414] width 7 height 7
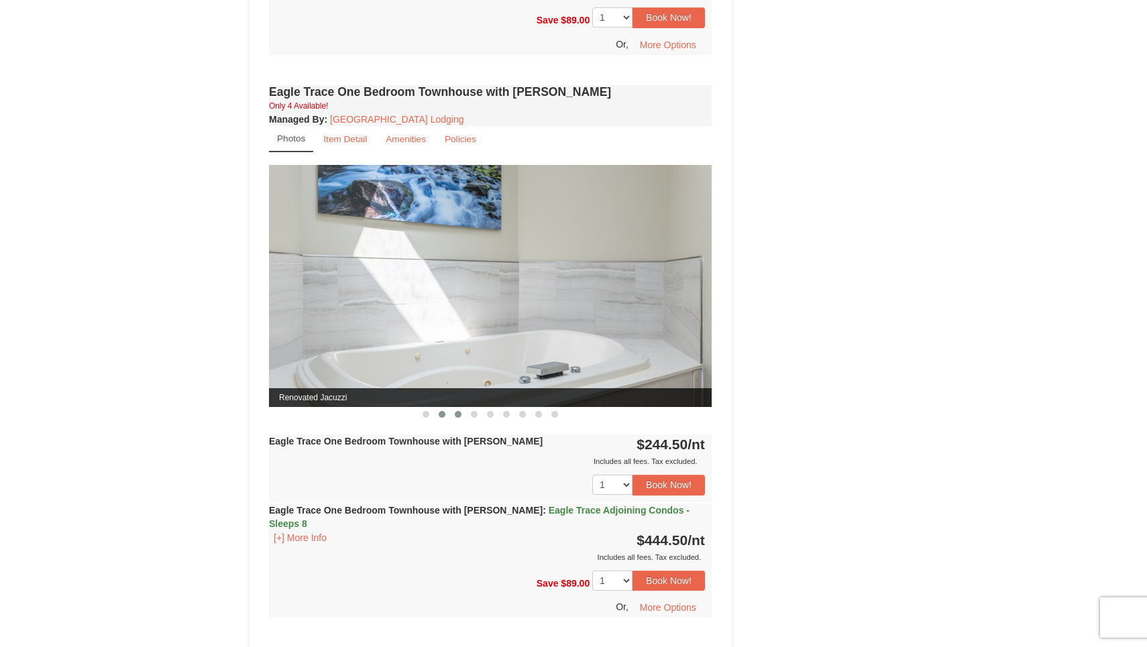
click at [456, 415] on span at bounding box center [458, 414] width 7 height 7
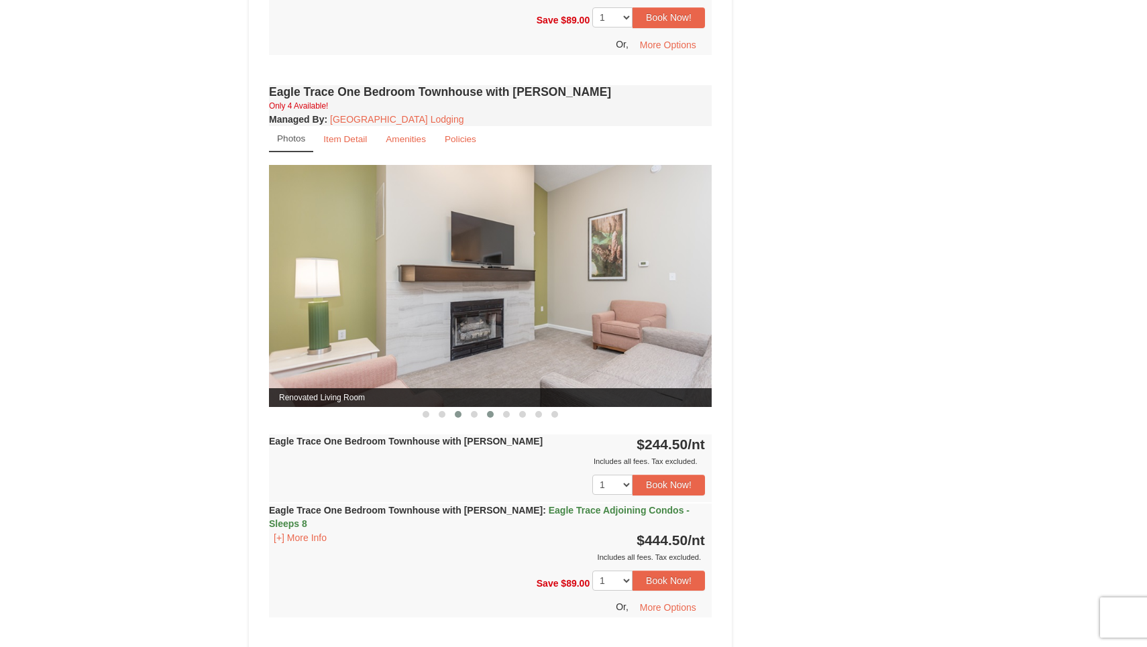
click at [482, 416] on button at bounding box center [490, 414] width 16 height 13
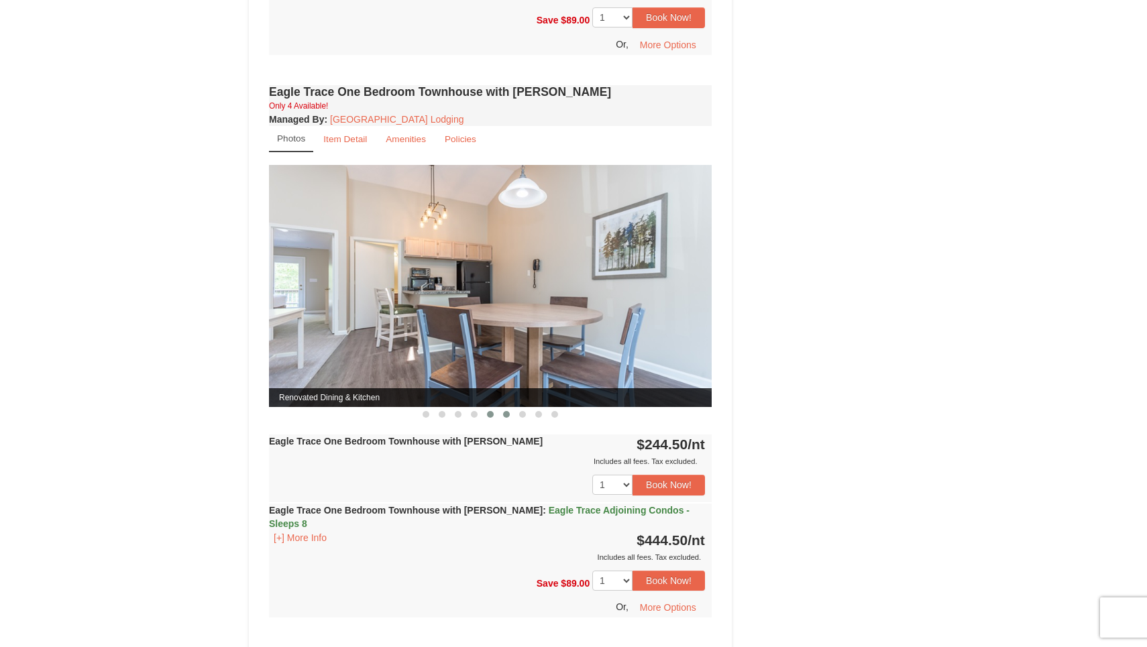
click at [499, 417] on button at bounding box center [507, 414] width 16 height 13
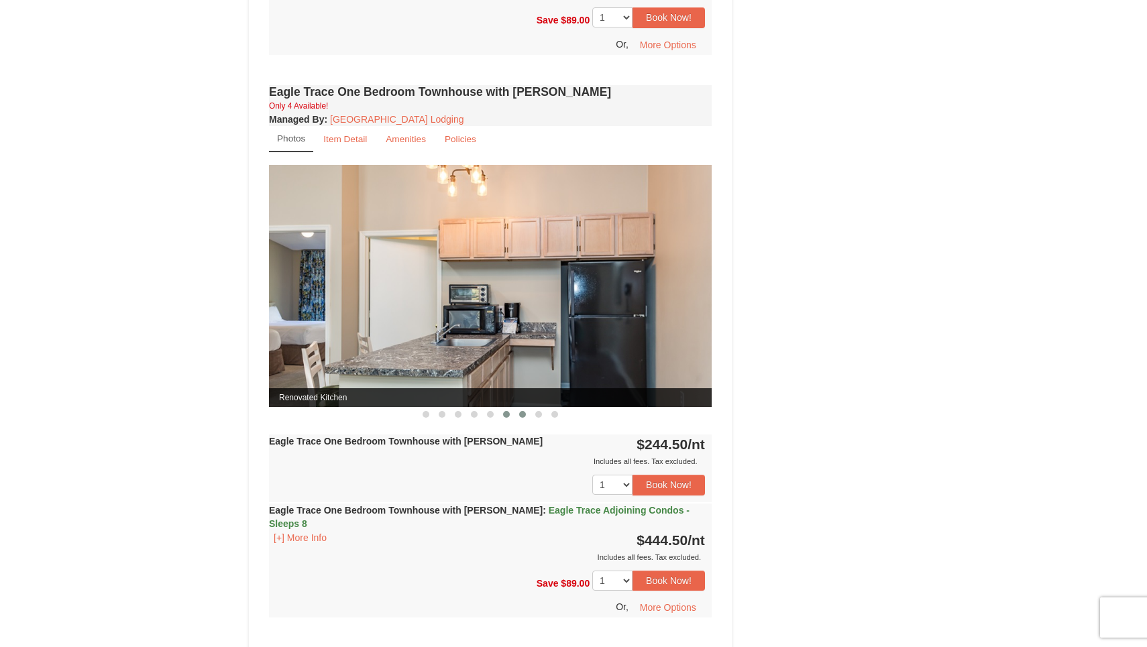
click at [523, 412] on span at bounding box center [522, 414] width 7 height 7
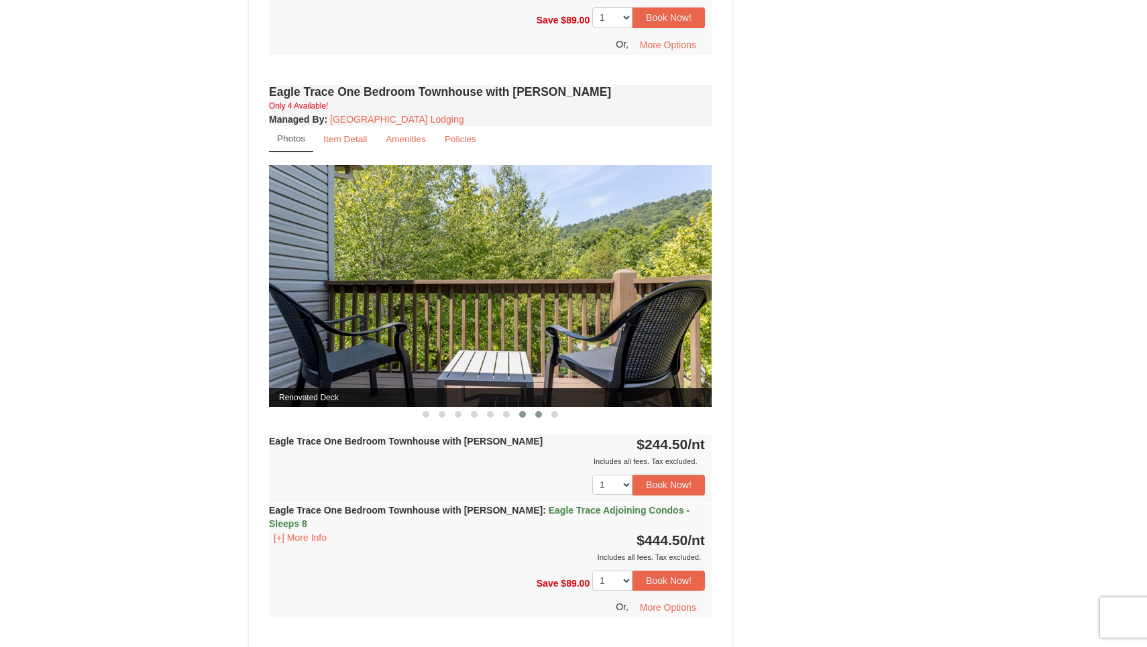
click at [542, 415] on button at bounding box center [539, 414] width 16 height 13
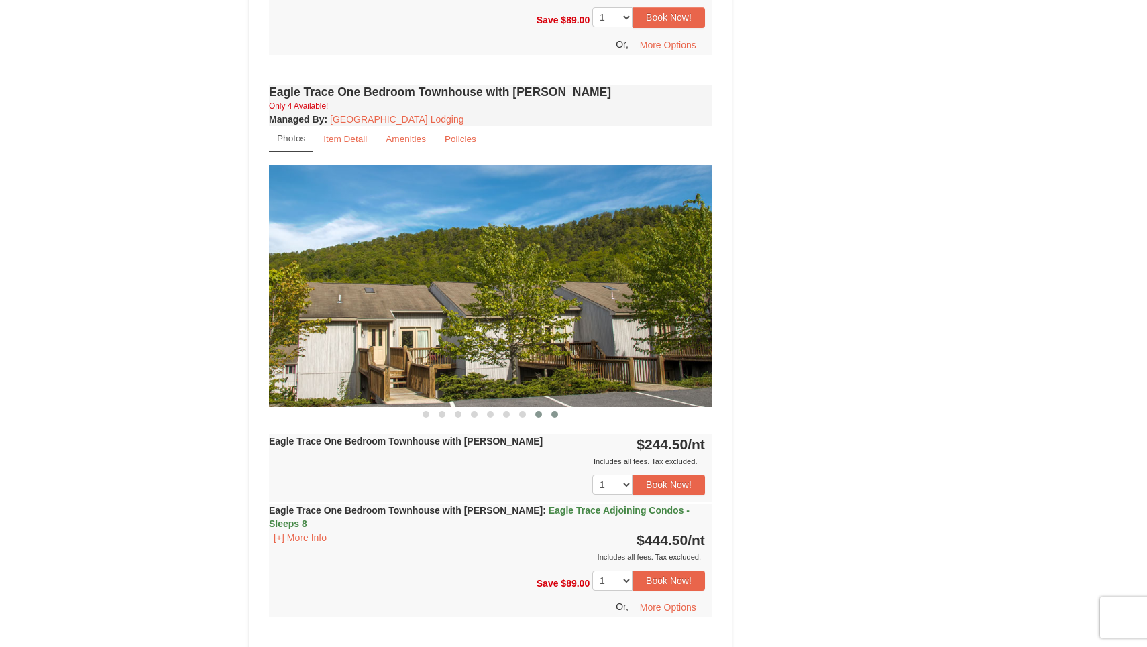
click at [556, 415] on span at bounding box center [555, 414] width 7 height 7
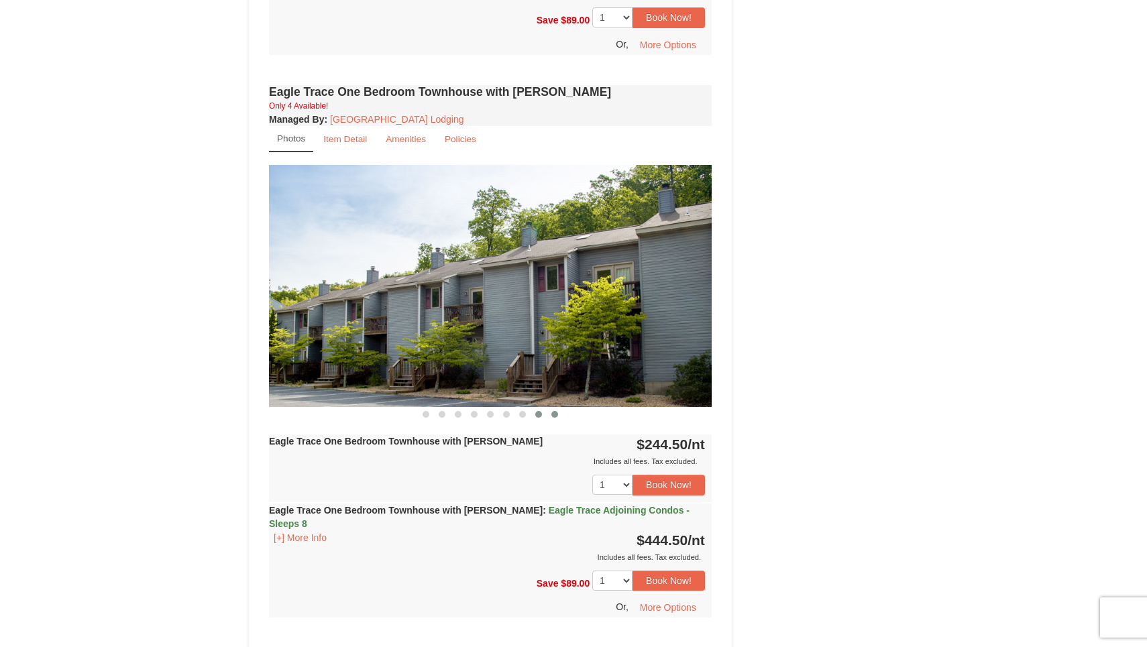
click at [538, 413] on span at bounding box center [538, 414] width 7 height 7
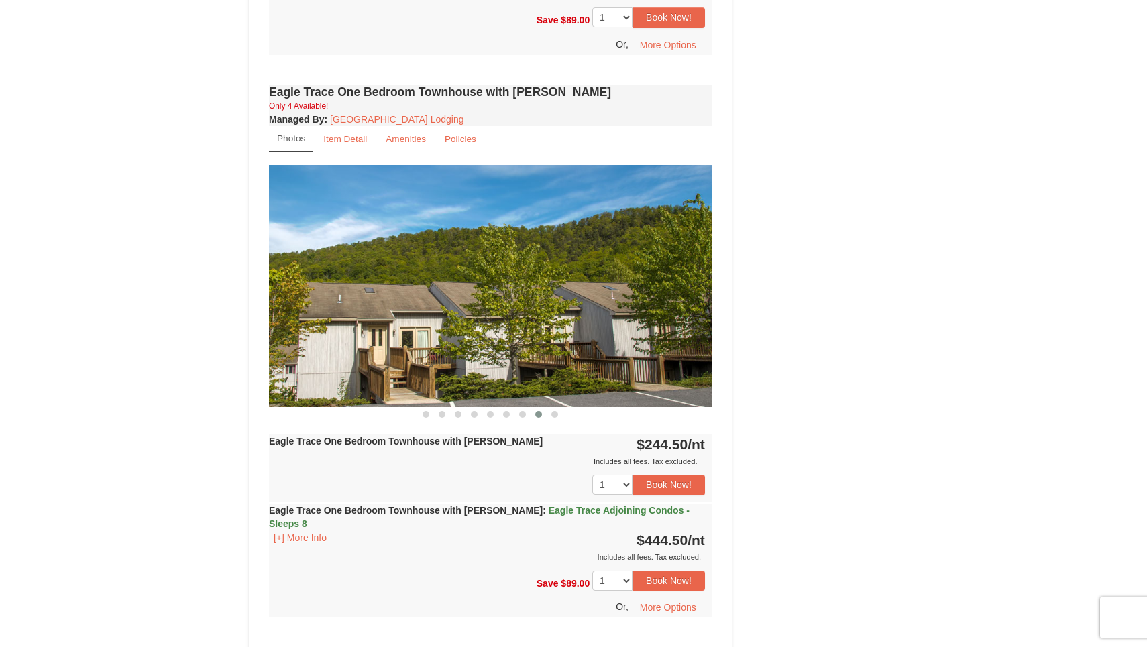
click at [533, 413] on button at bounding box center [539, 414] width 16 height 13
click at [532, 413] on button at bounding box center [539, 414] width 16 height 13
click at [527, 414] on button at bounding box center [523, 414] width 16 height 13
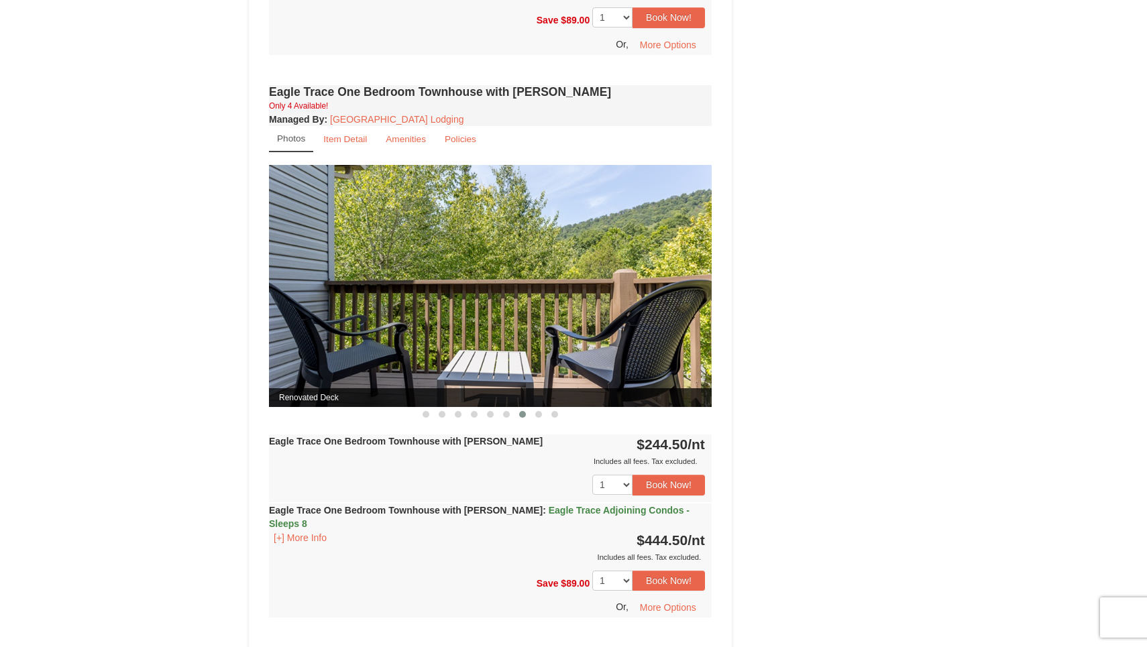
click at [515, 415] on button at bounding box center [523, 414] width 16 height 13
click at [501, 417] on button at bounding box center [507, 414] width 16 height 13
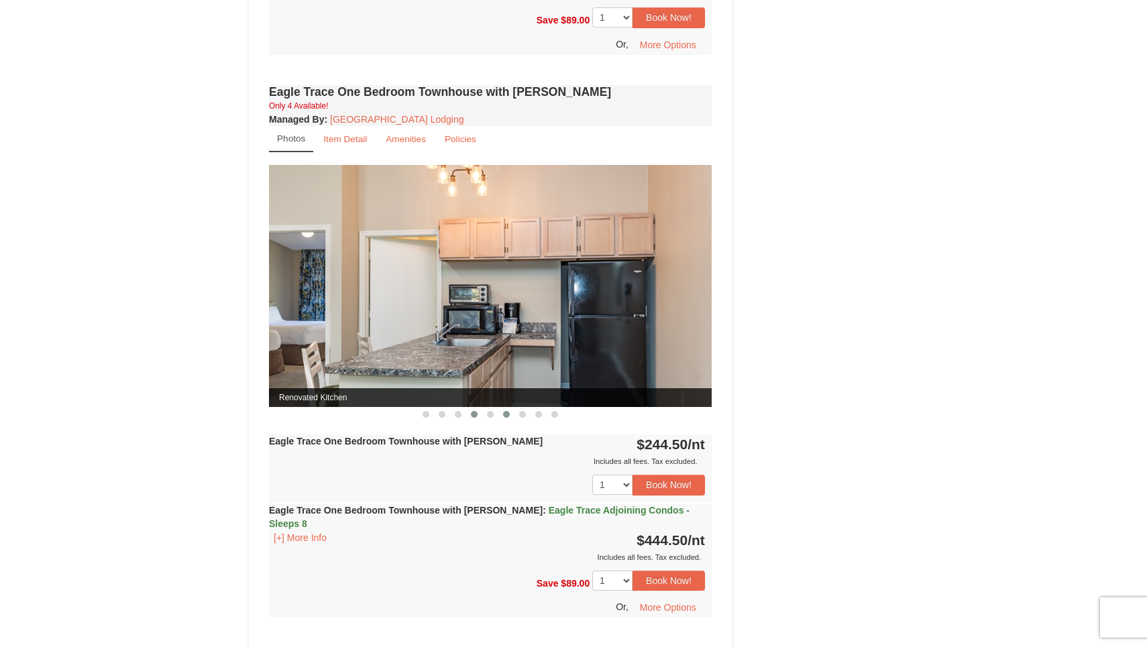
click at [481, 418] on button at bounding box center [474, 414] width 16 height 13
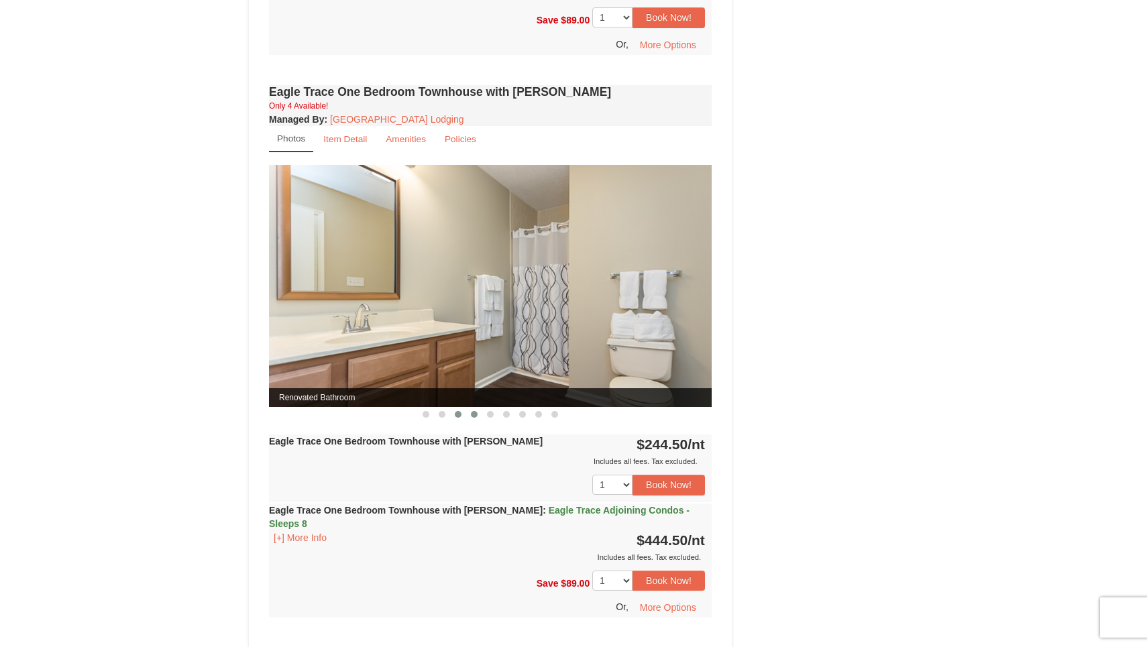
click at [464, 418] on button at bounding box center [458, 414] width 16 height 13
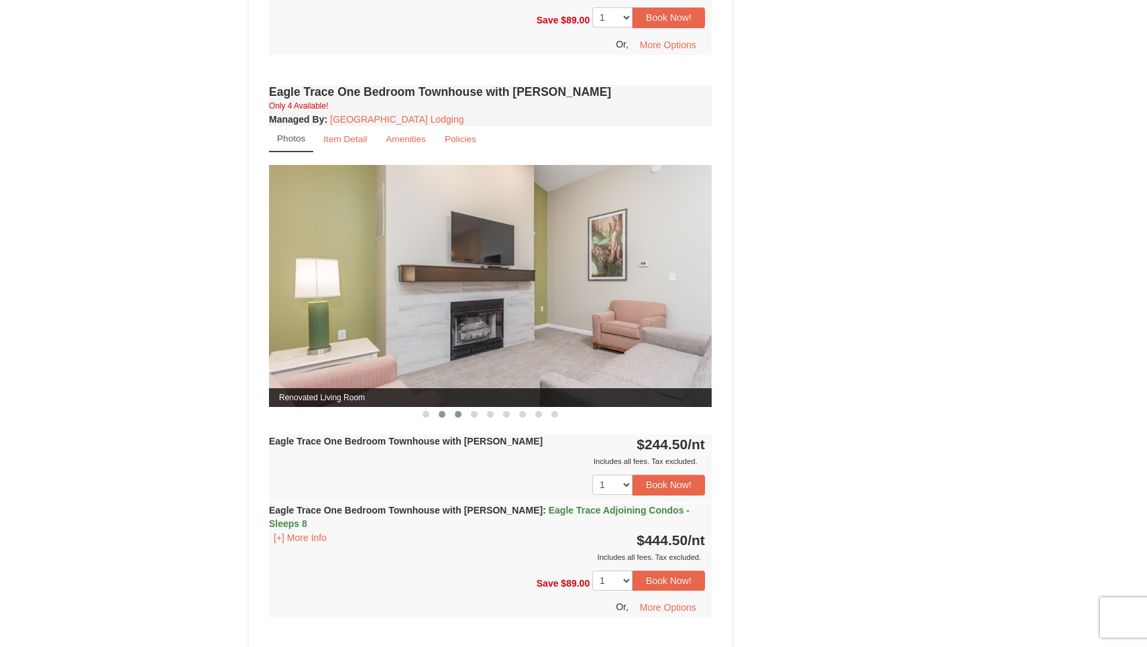
click at [443, 417] on span at bounding box center [442, 414] width 7 height 7
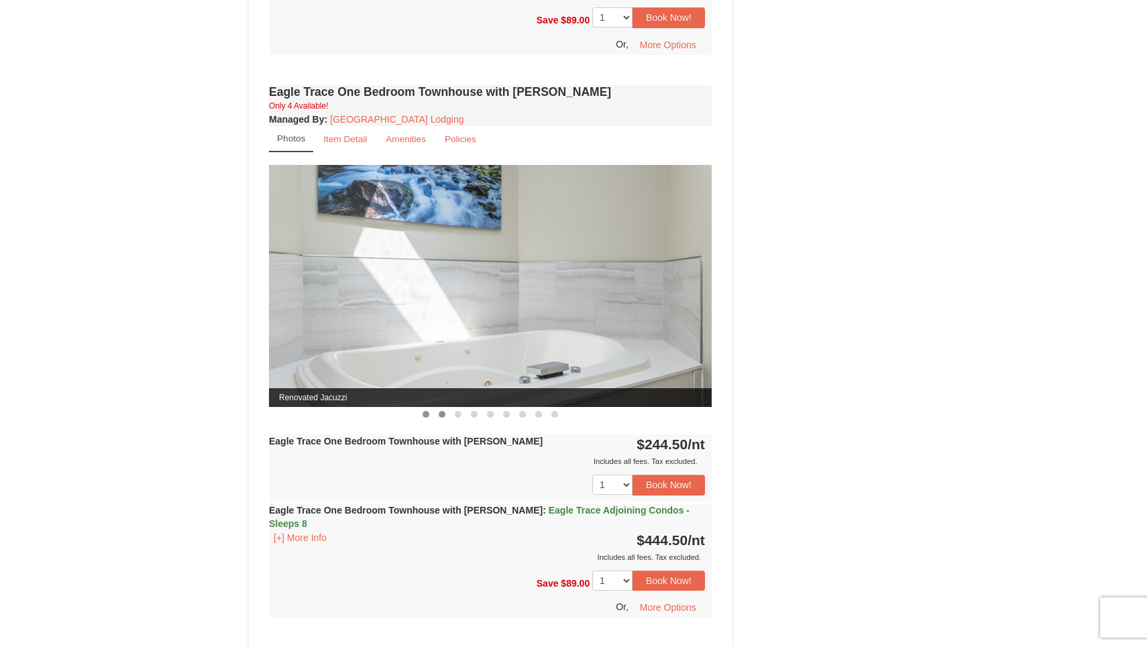
click at [427, 417] on span at bounding box center [426, 414] width 7 height 7
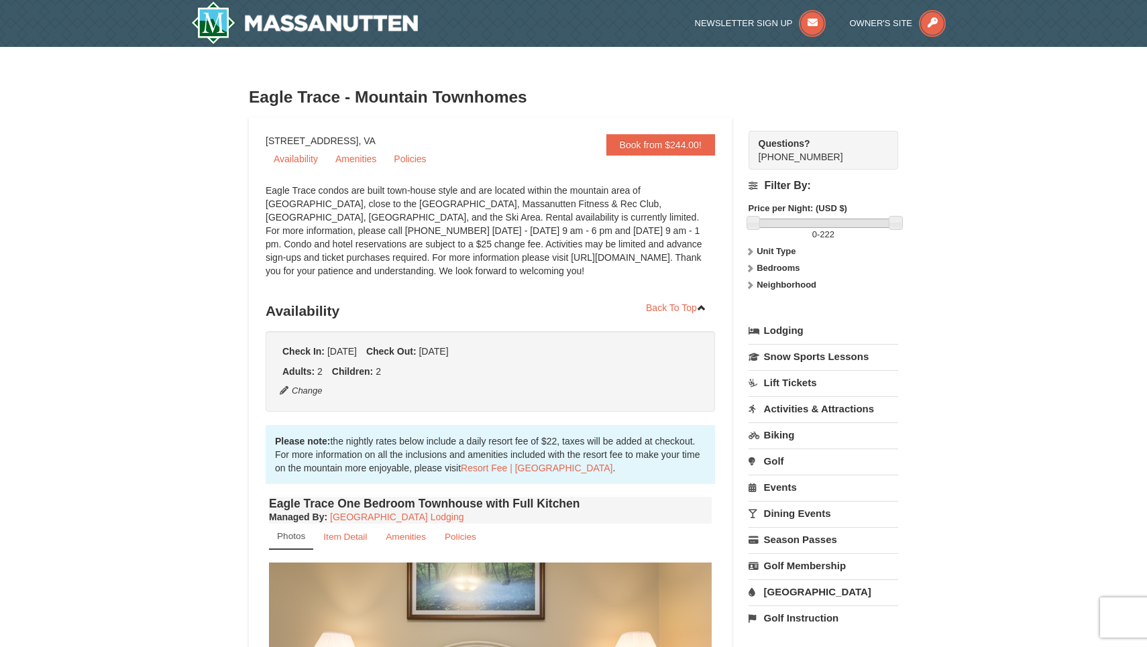
scroll to position [0, 0]
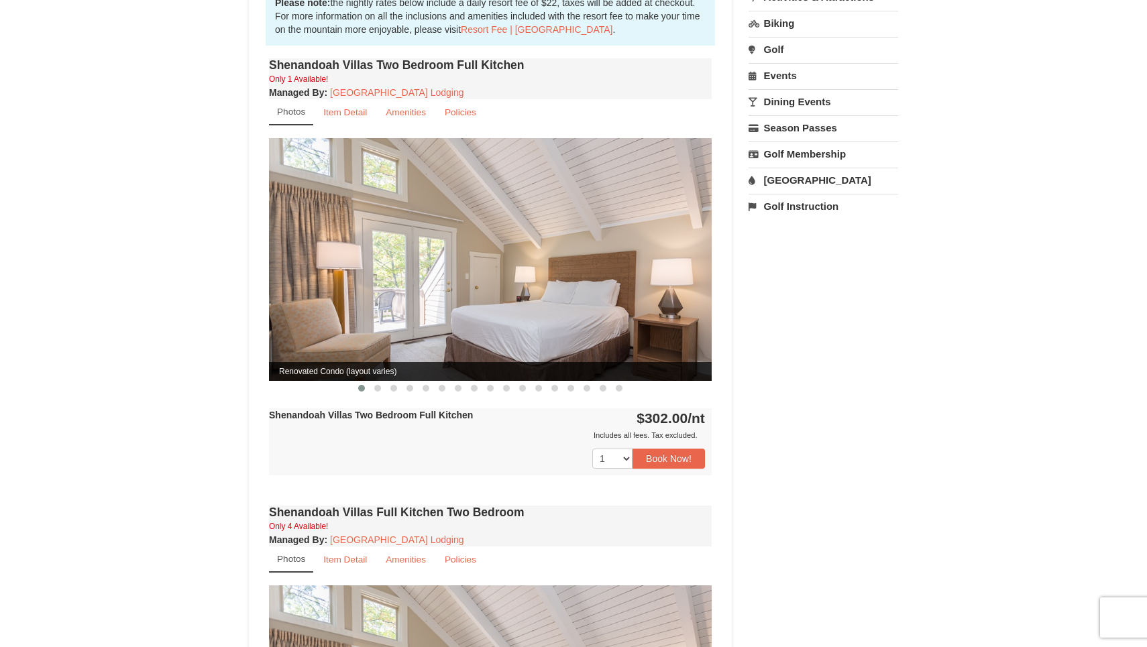
scroll to position [412, 0]
click at [393, 385] on span at bounding box center [393, 388] width 7 height 7
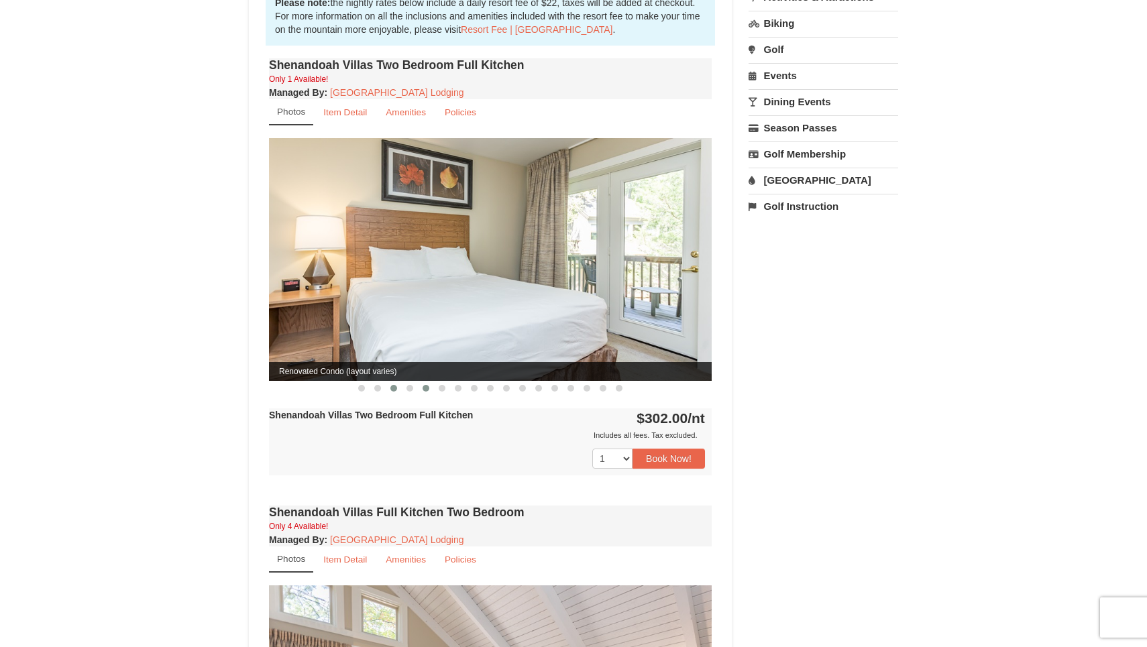
click at [421, 382] on button at bounding box center [426, 388] width 16 height 13
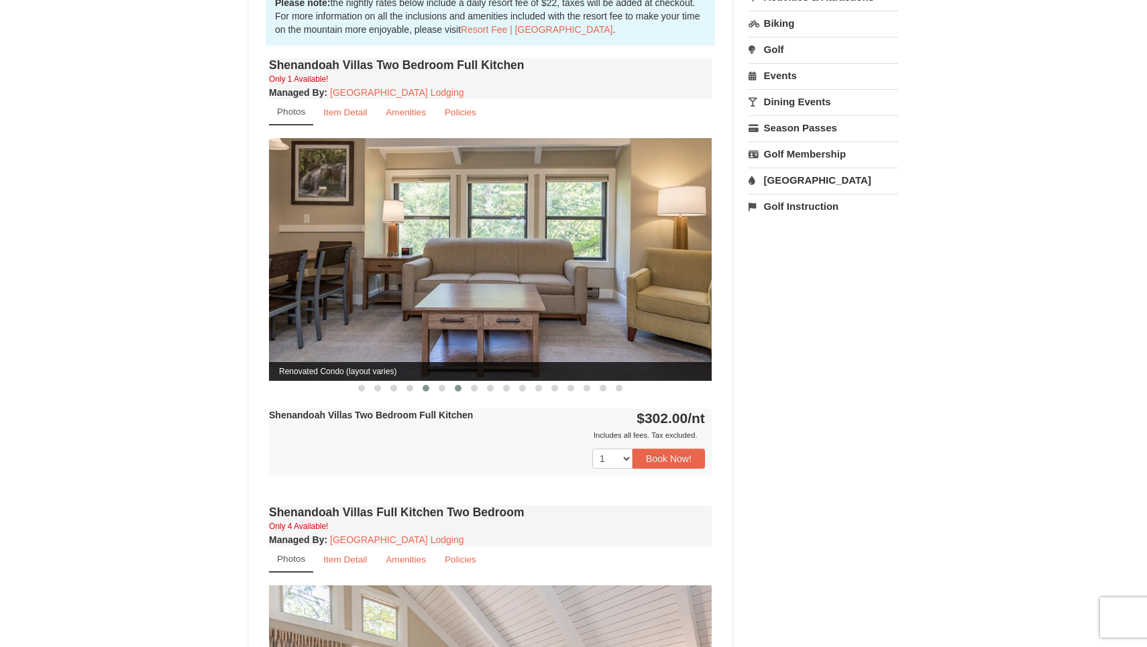
click at [464, 382] on button at bounding box center [458, 388] width 16 height 13
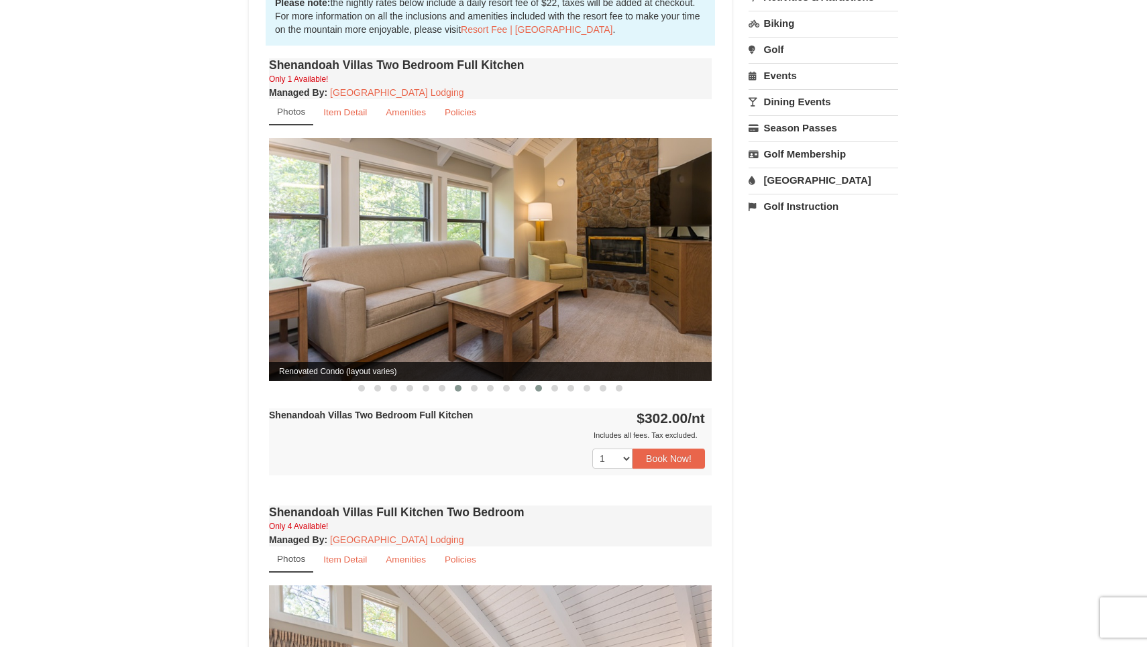
click at [531, 382] on button at bounding box center [539, 388] width 16 height 13
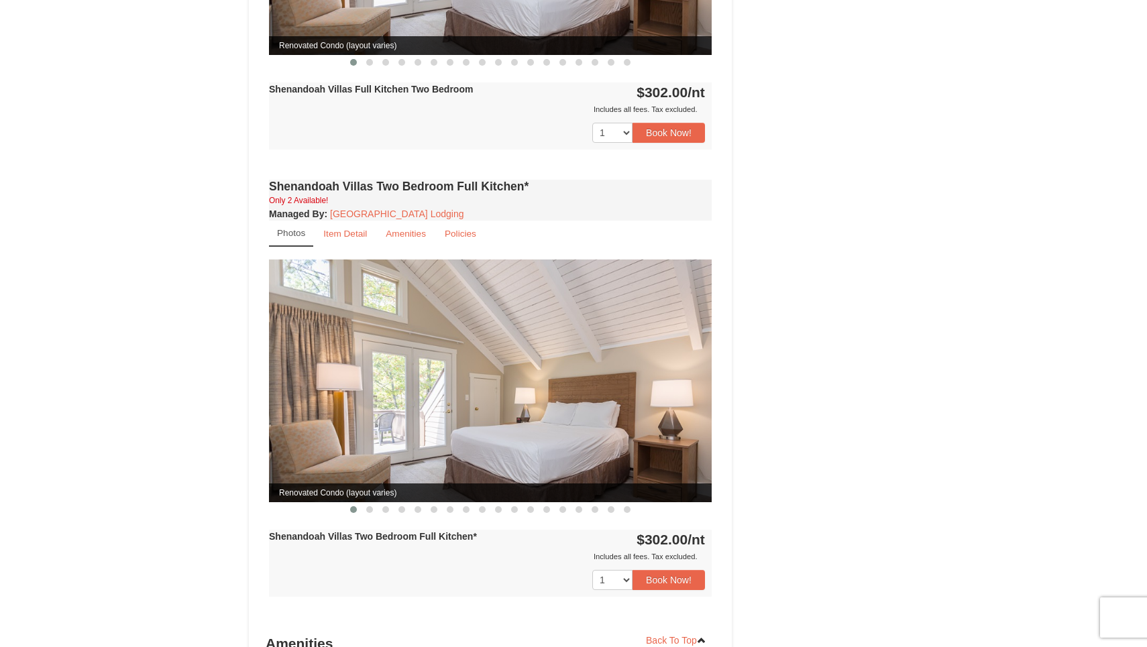
scroll to position [1226, 1]
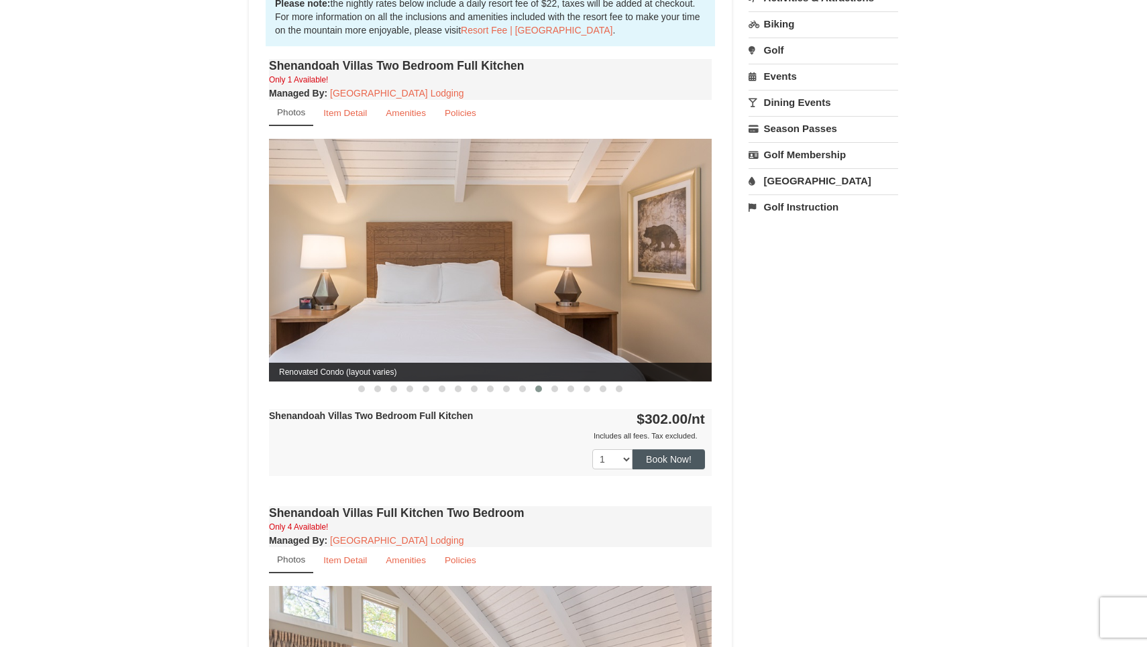
click at [683, 450] on button "Book Now!" at bounding box center [669, 460] width 72 height 20
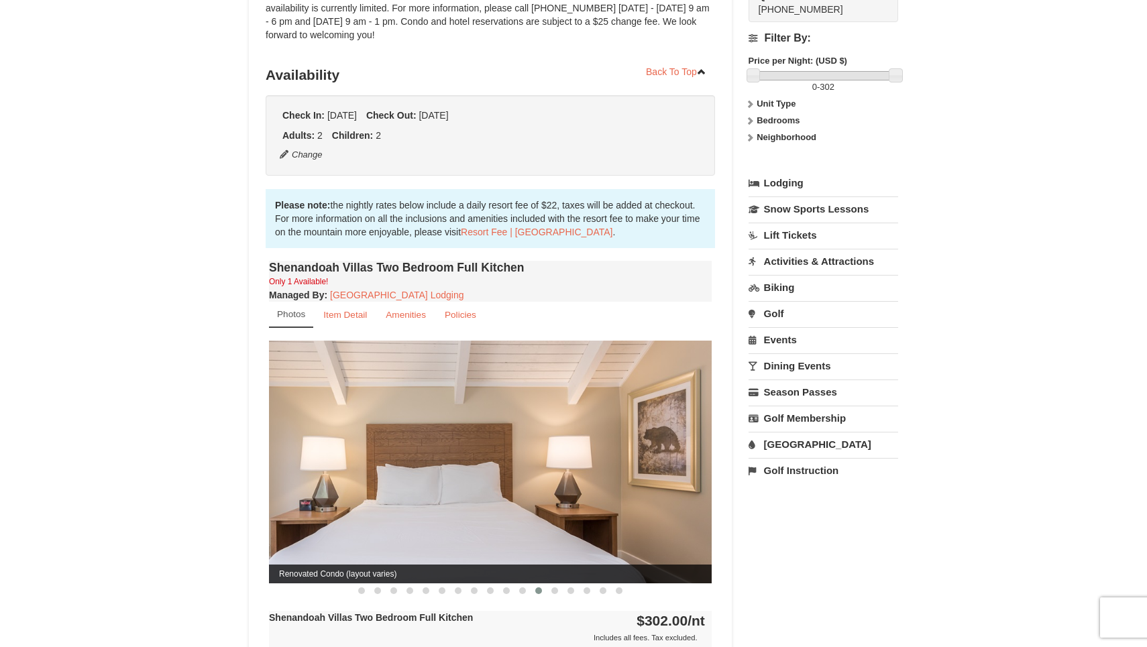
scroll to position [117, 0]
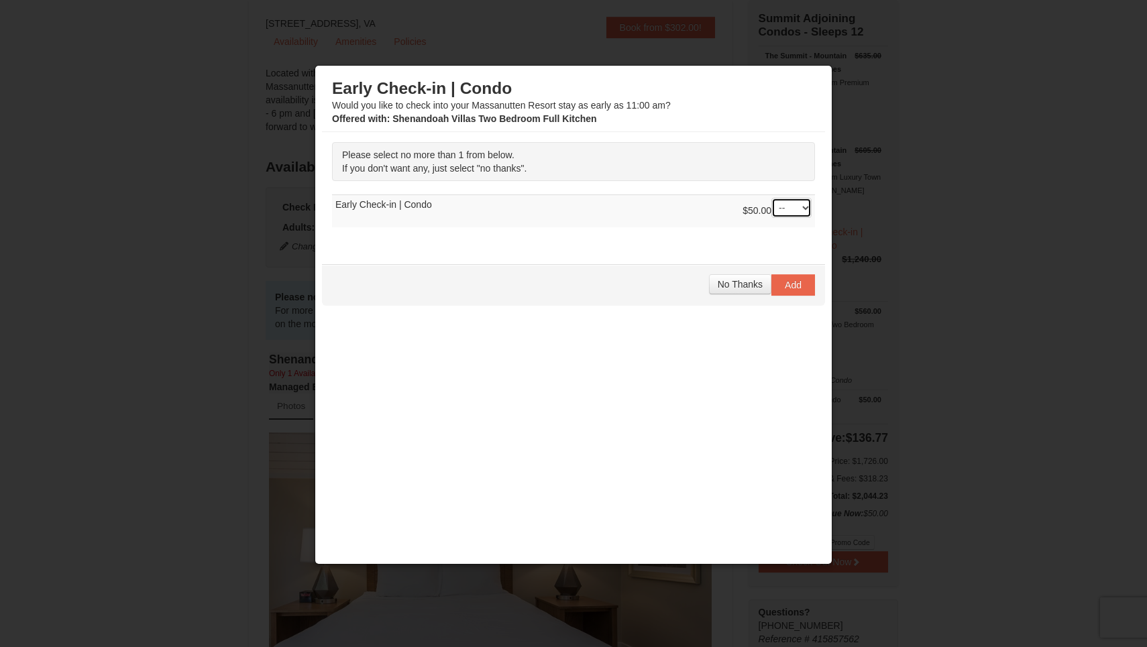
select select "1"
click at [794, 280] on span "Add" at bounding box center [793, 285] width 17 height 11
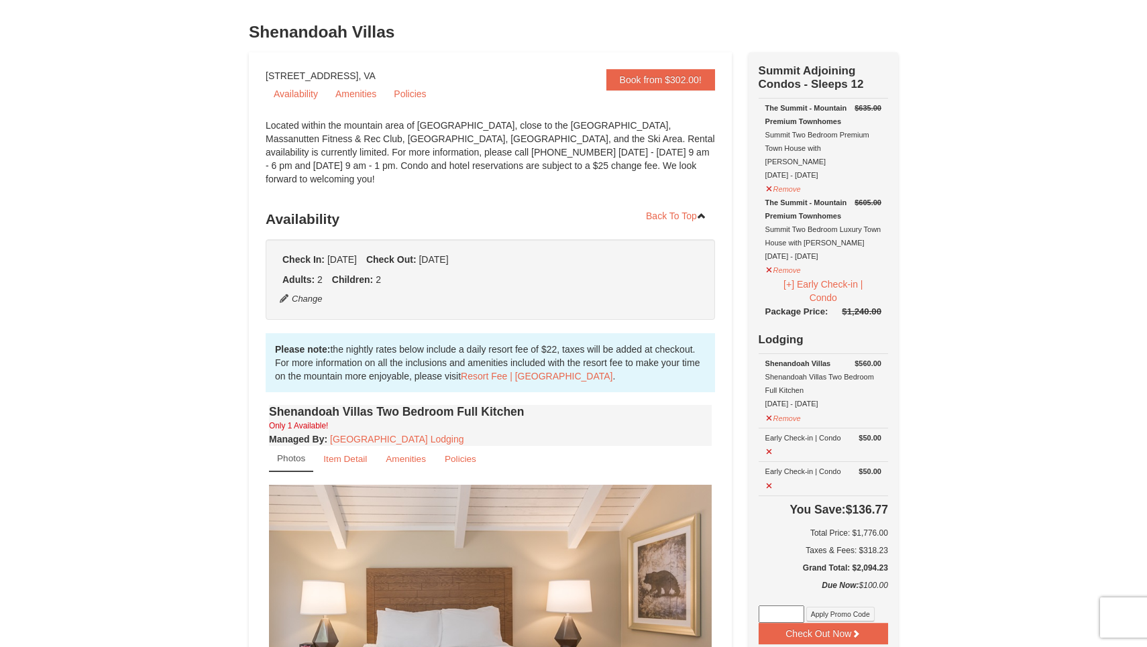
scroll to position [65, 0]
click at [780, 179] on button "Remove" at bounding box center [784, 187] width 36 height 17
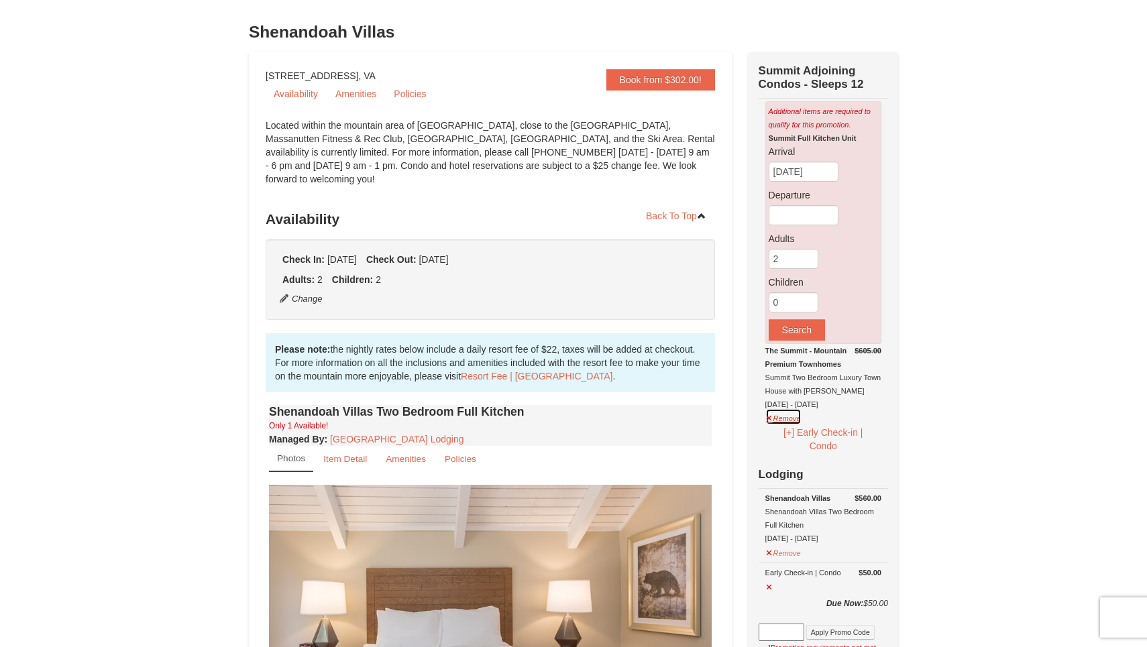
click at [786, 415] on button "Remove" at bounding box center [784, 417] width 36 height 17
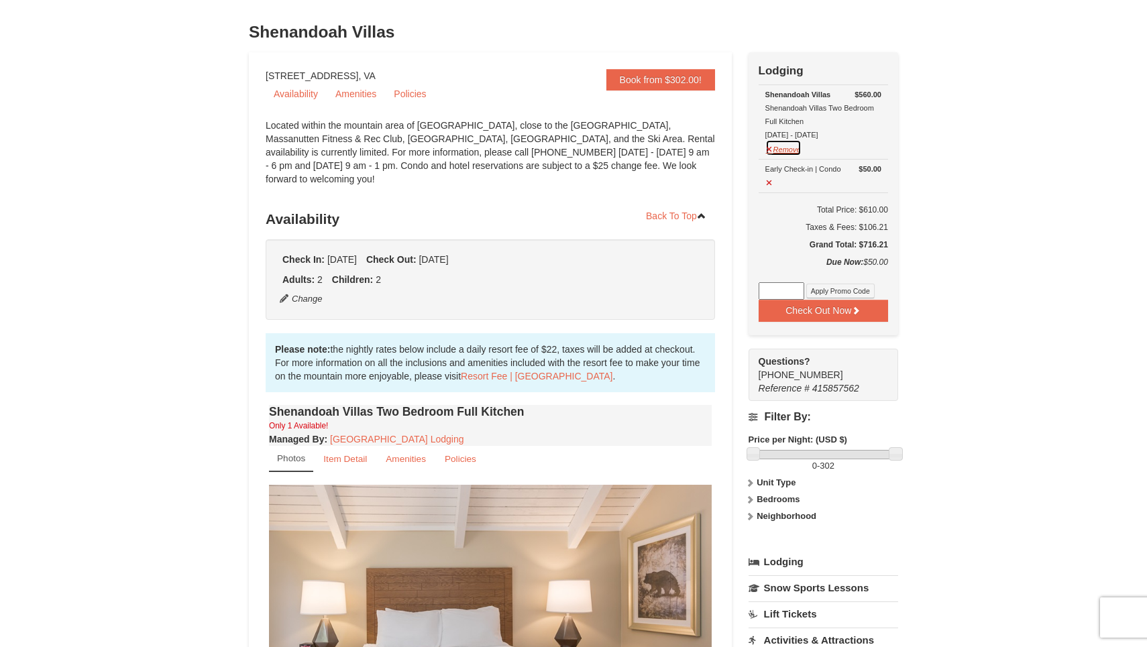
click at [772, 148] on button "Remove" at bounding box center [784, 148] width 36 height 17
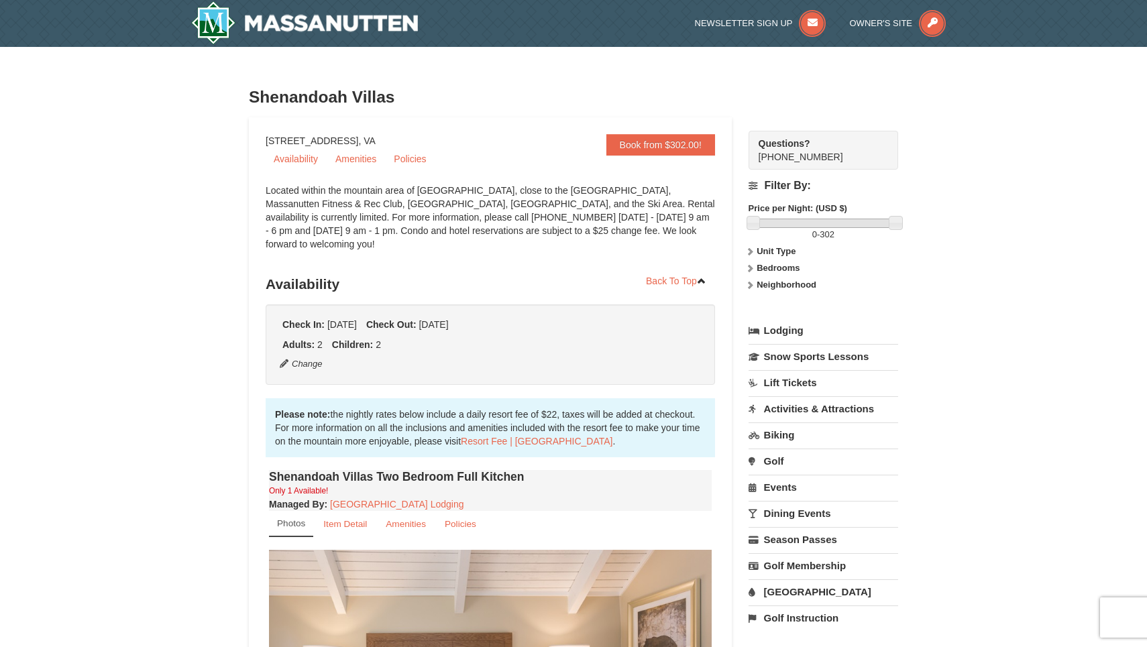
scroll to position [0, 0]
